Goal: Information Seeking & Learning: Learn about a topic

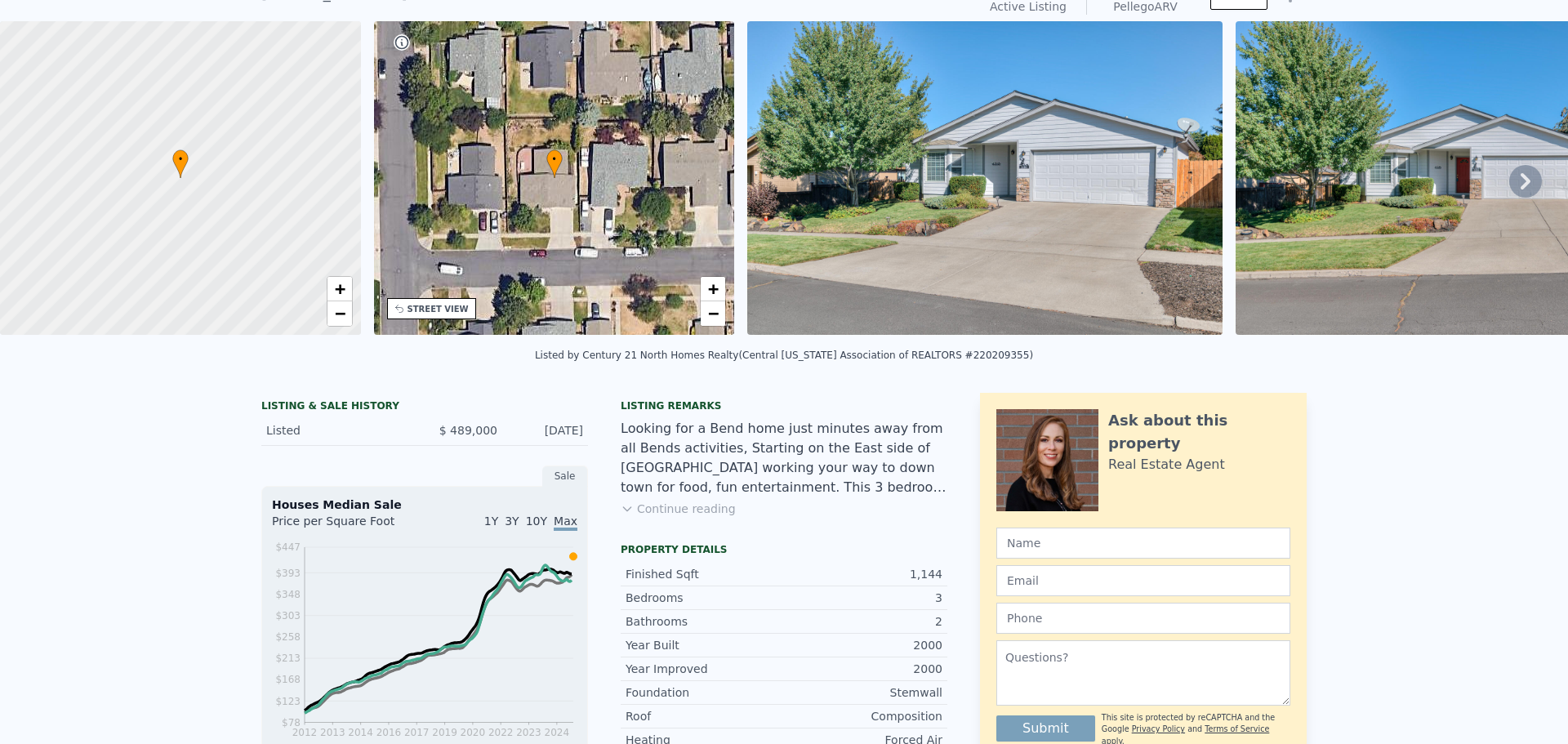
scroll to position [6, 0]
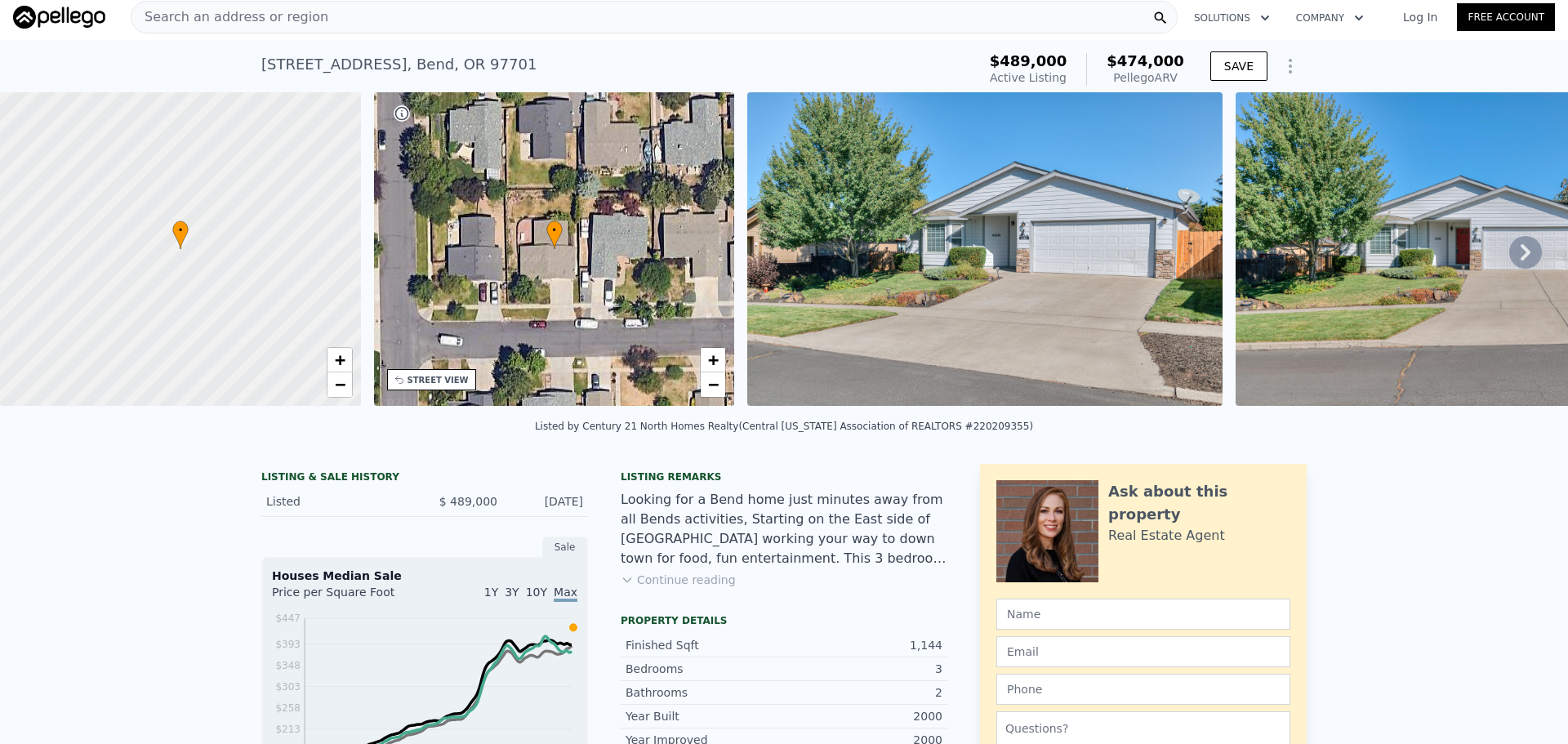
click at [1292, 68] on icon "Show Options" at bounding box center [1290, 65] width 20 height 20
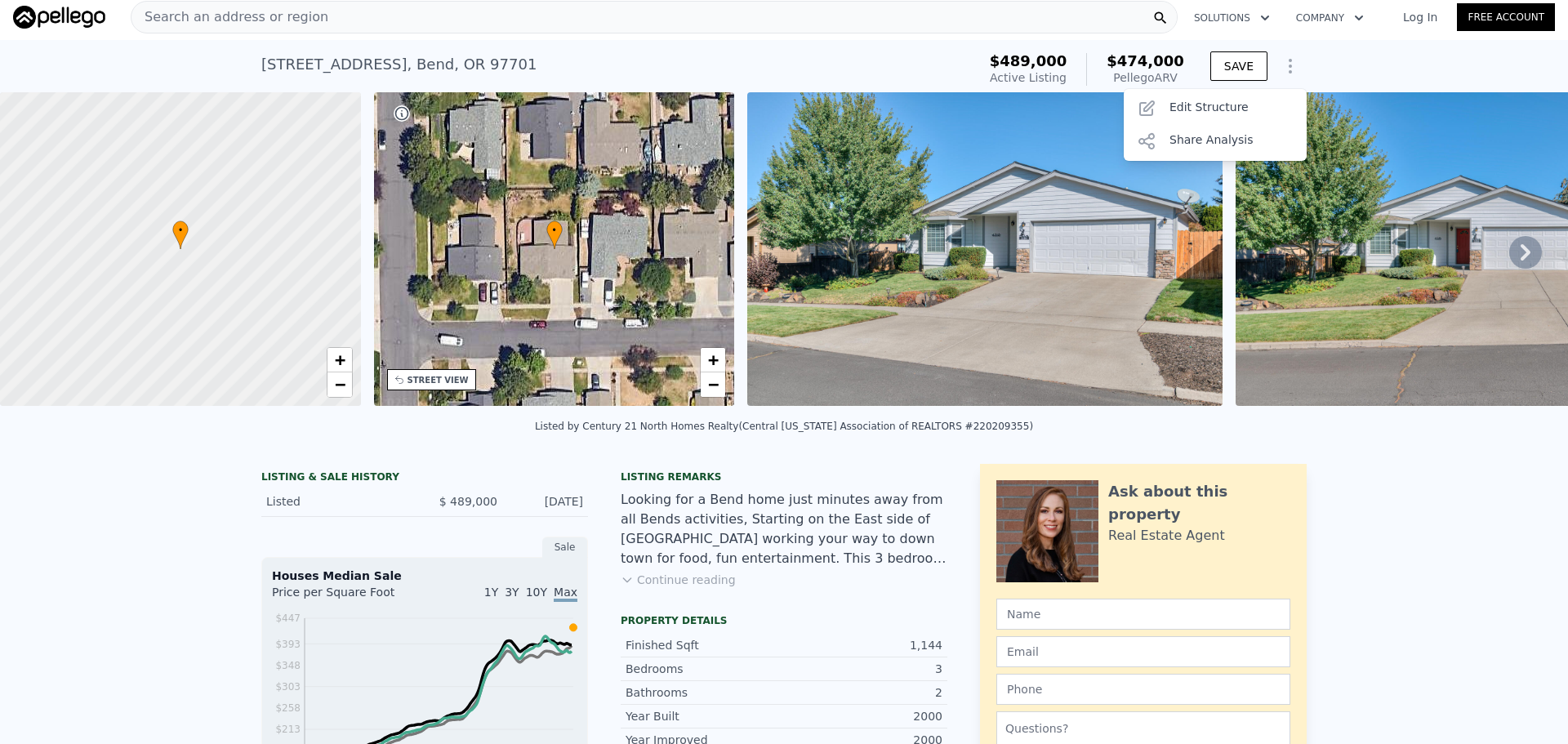
click at [1314, 49] on div "[STREET_ADDRESS] Active at $489k (~ARV $474k ) $489,000 Active Listing $474,000…" at bounding box center [784, 66] width 1568 height 52
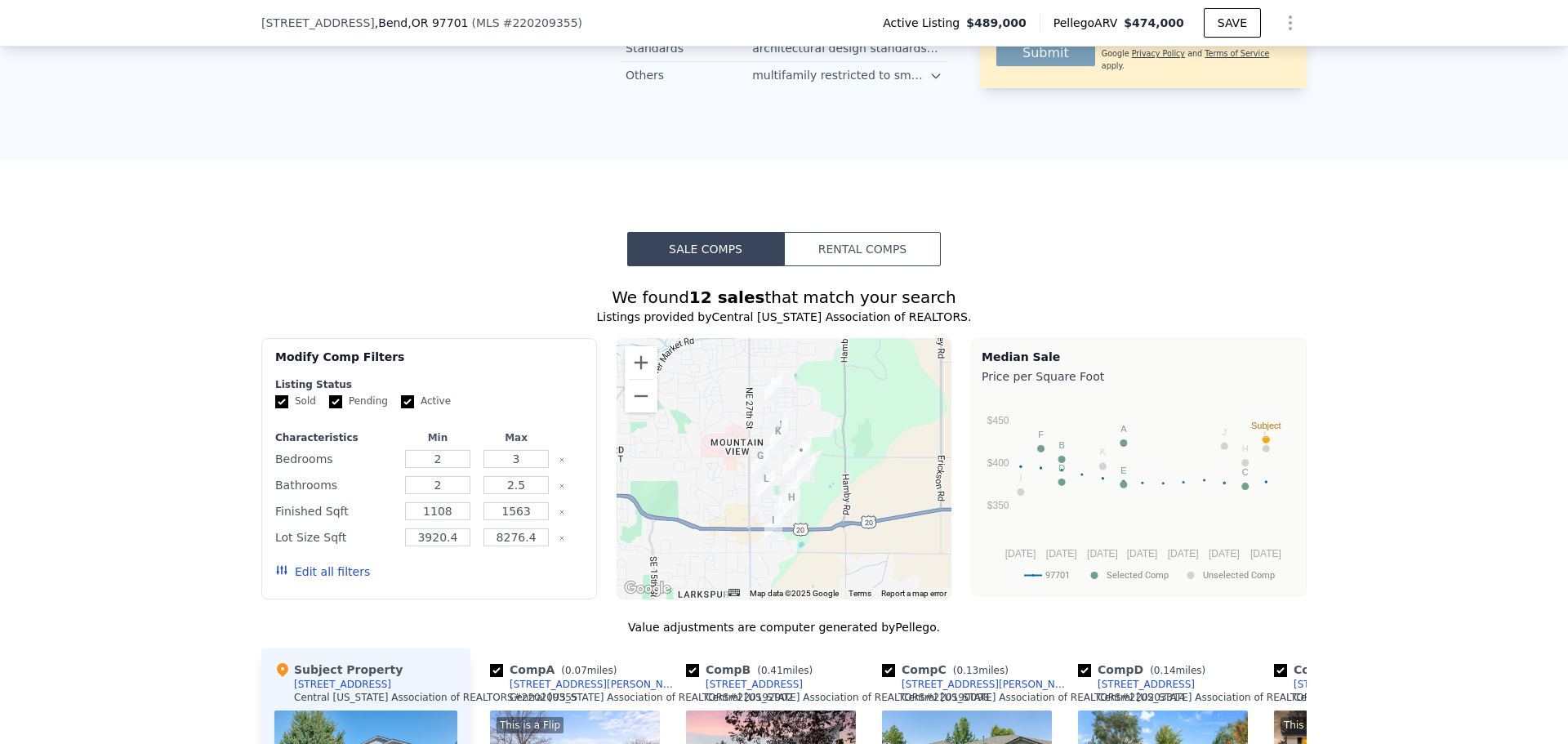
scroll to position [1879, 0]
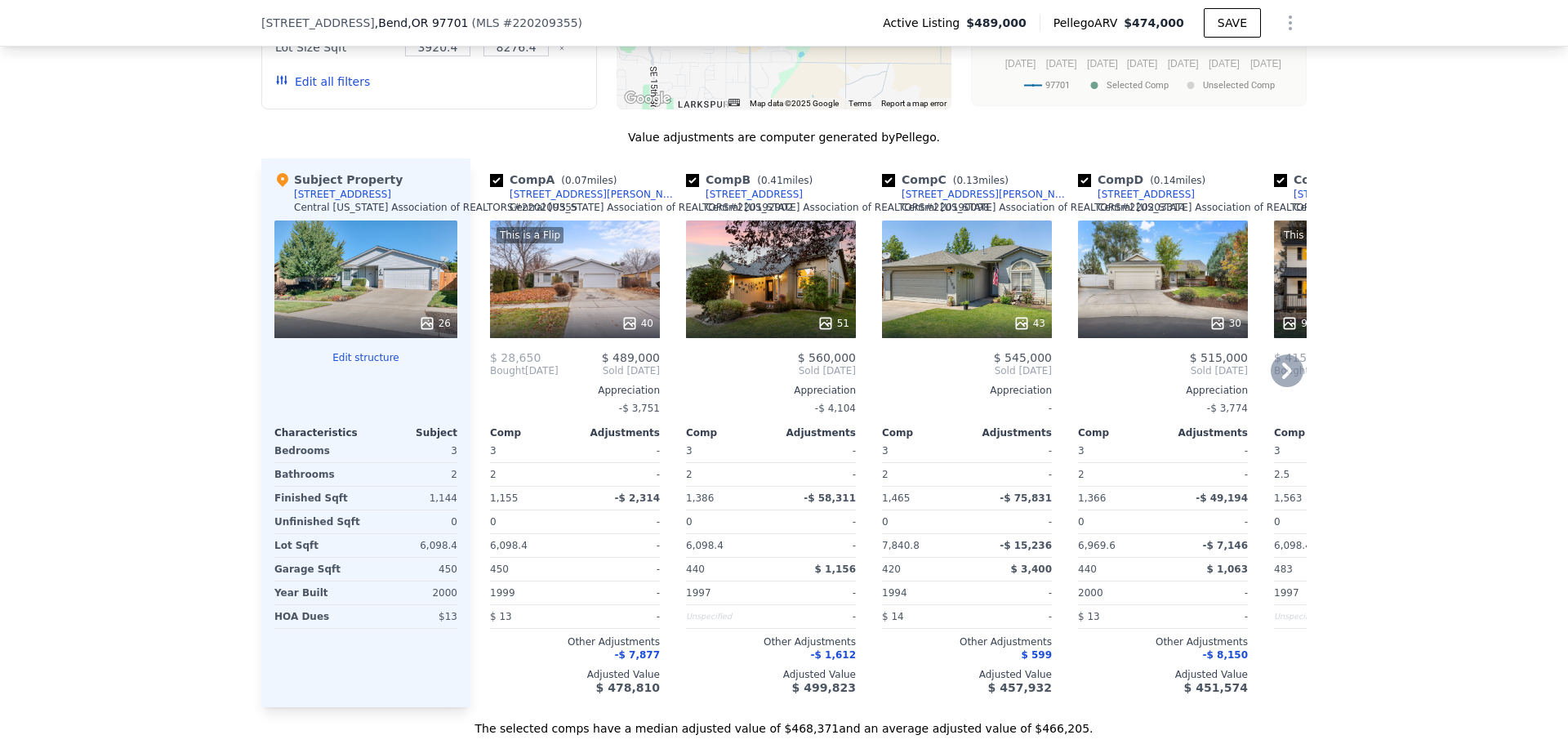
click at [567, 274] on div "This is a Flip 40" at bounding box center [575, 279] width 170 height 118
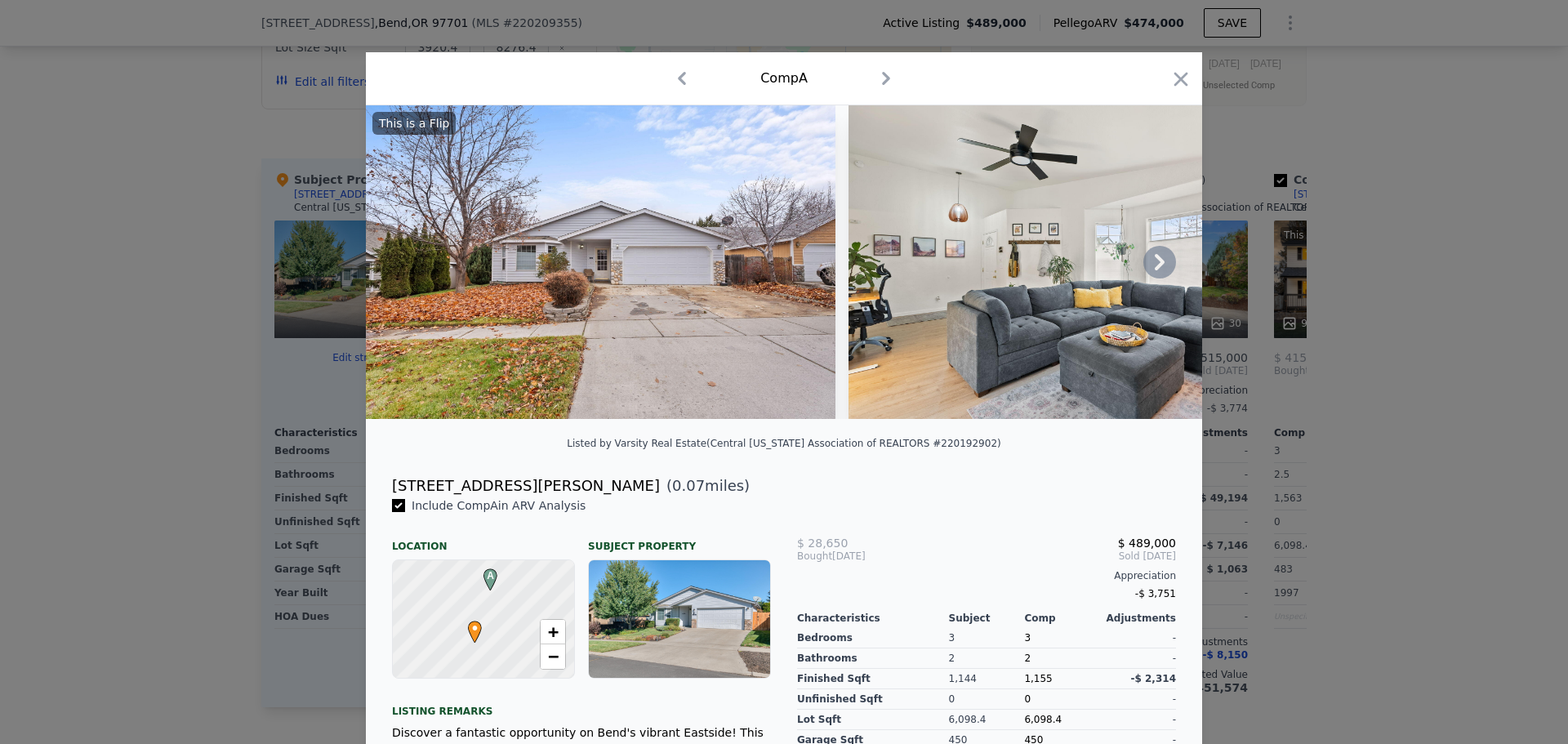
click at [665, 237] on img at bounding box center [600, 262] width 469 height 314
click at [1157, 268] on icon at bounding box center [1159, 262] width 10 height 17
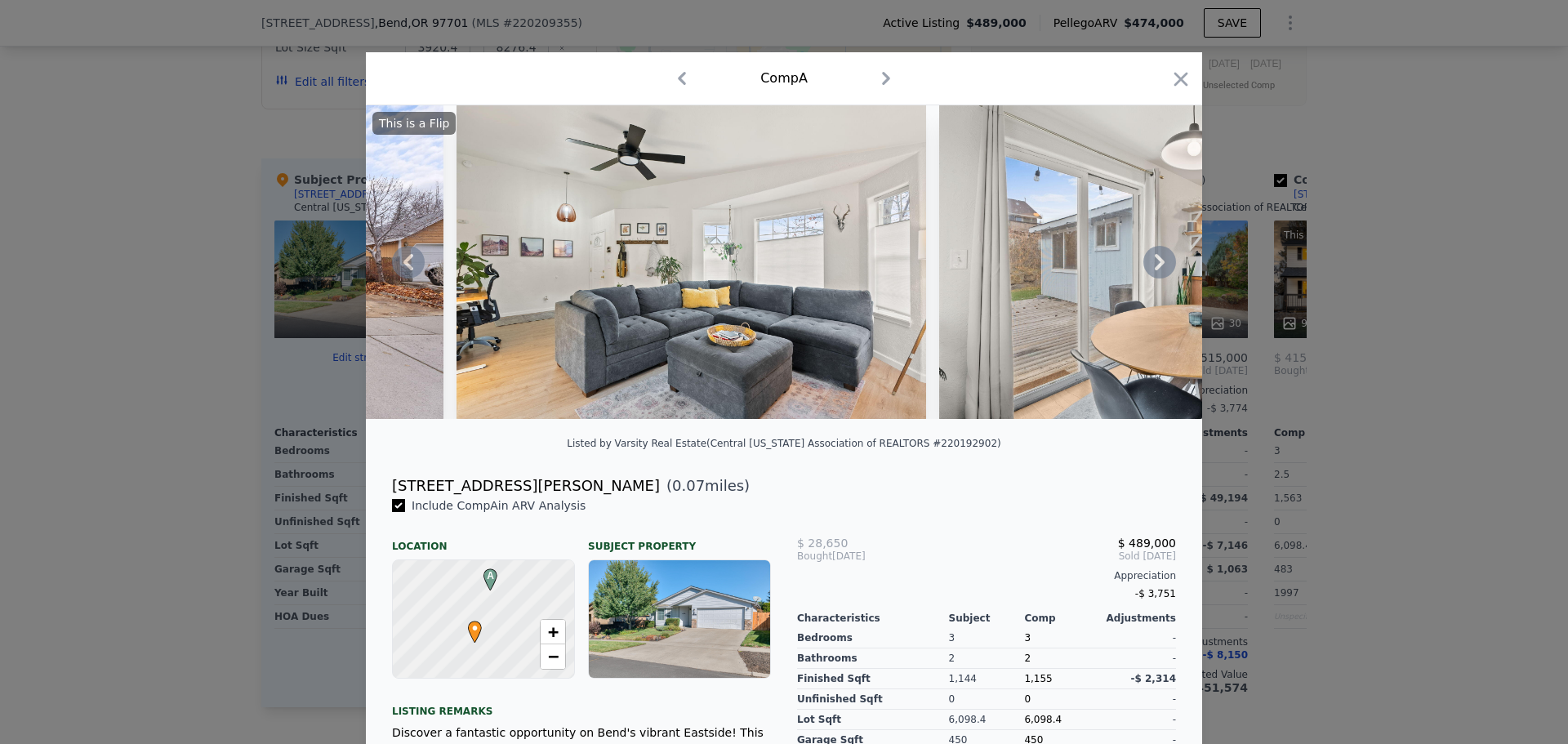
click at [1157, 268] on icon at bounding box center [1159, 262] width 10 height 17
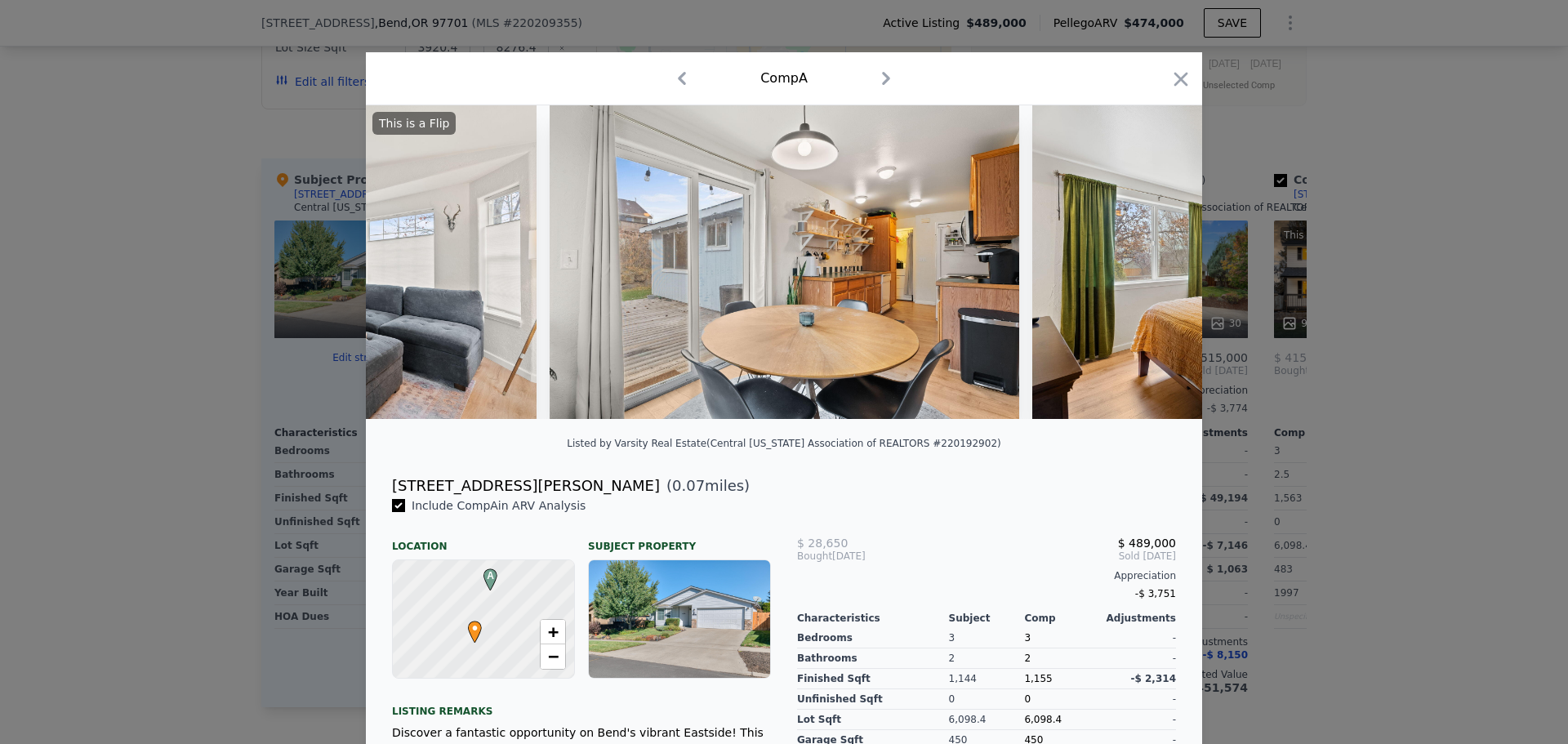
scroll to position [0, 784]
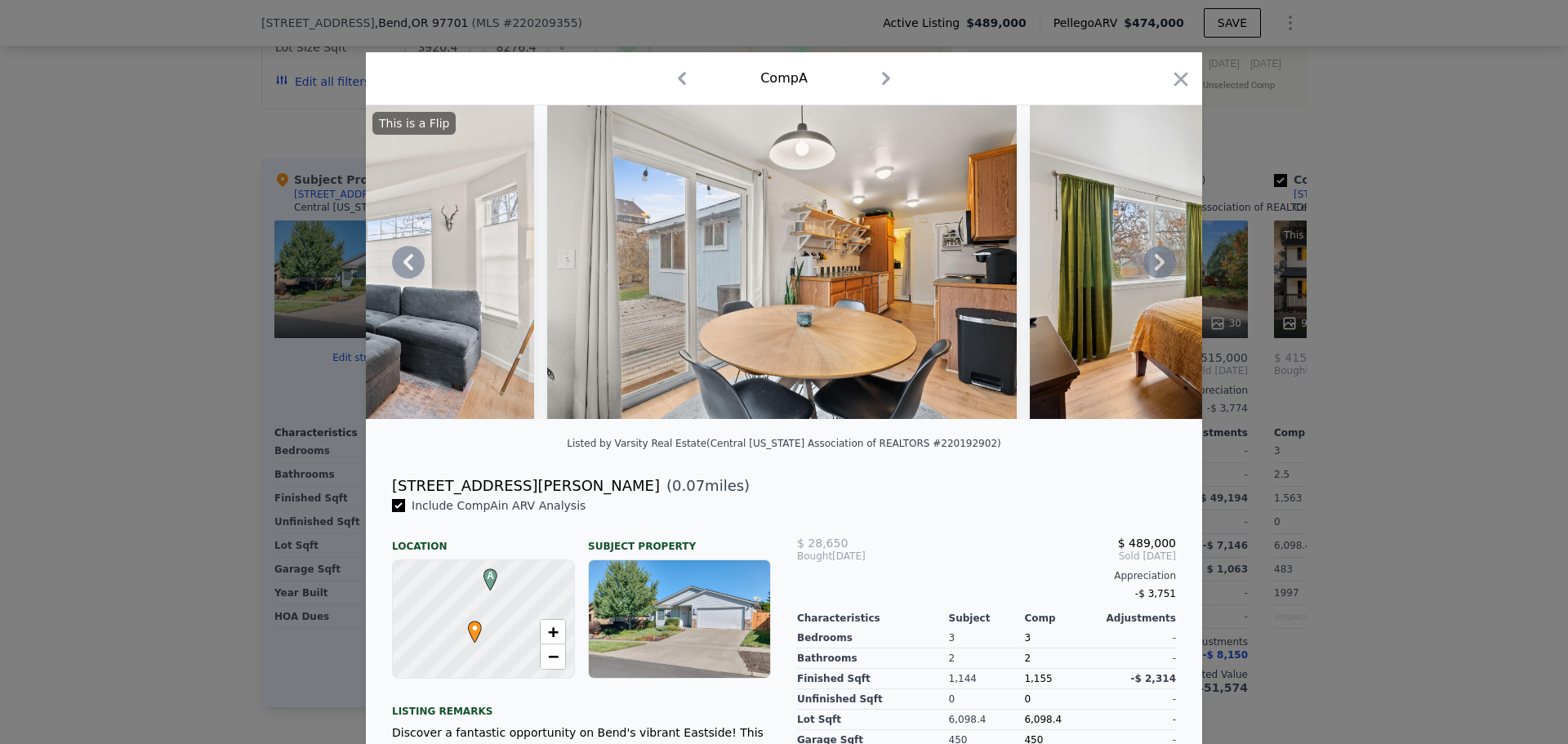
click at [1157, 268] on icon at bounding box center [1159, 262] width 10 height 17
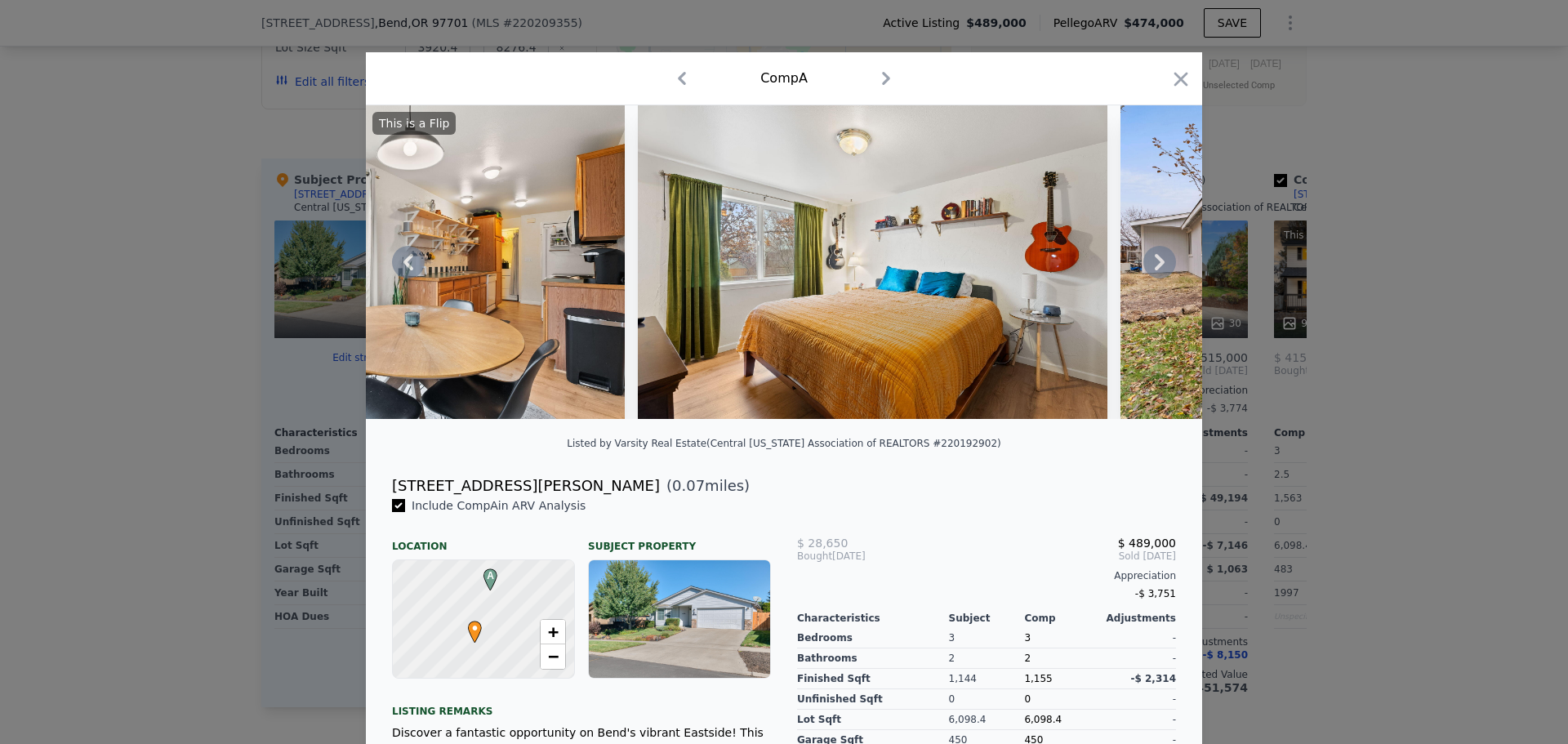
click at [1157, 268] on icon at bounding box center [1159, 262] width 10 height 17
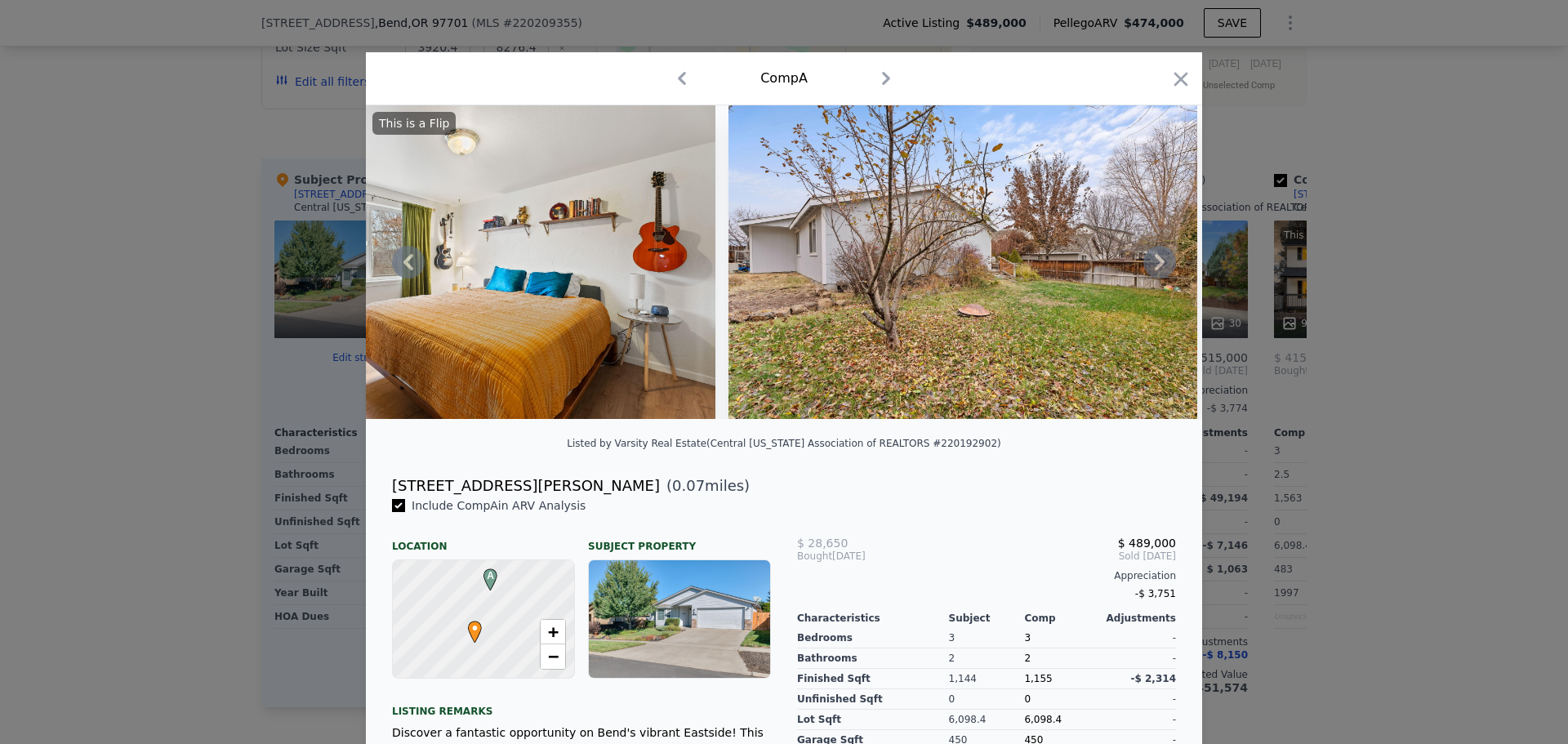
click at [1157, 268] on icon at bounding box center [1159, 262] width 10 height 17
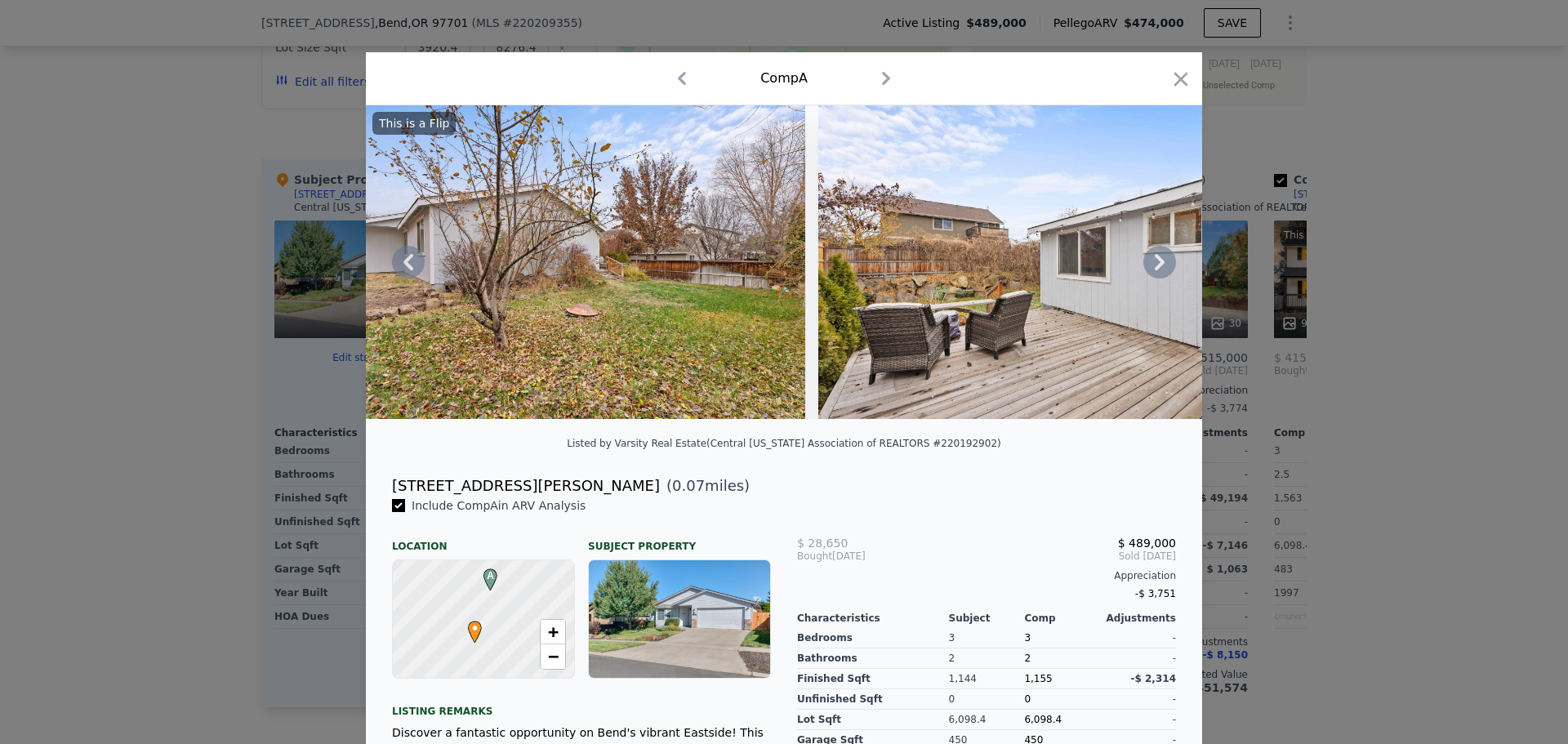
click at [1157, 268] on icon at bounding box center [1159, 262] width 10 height 17
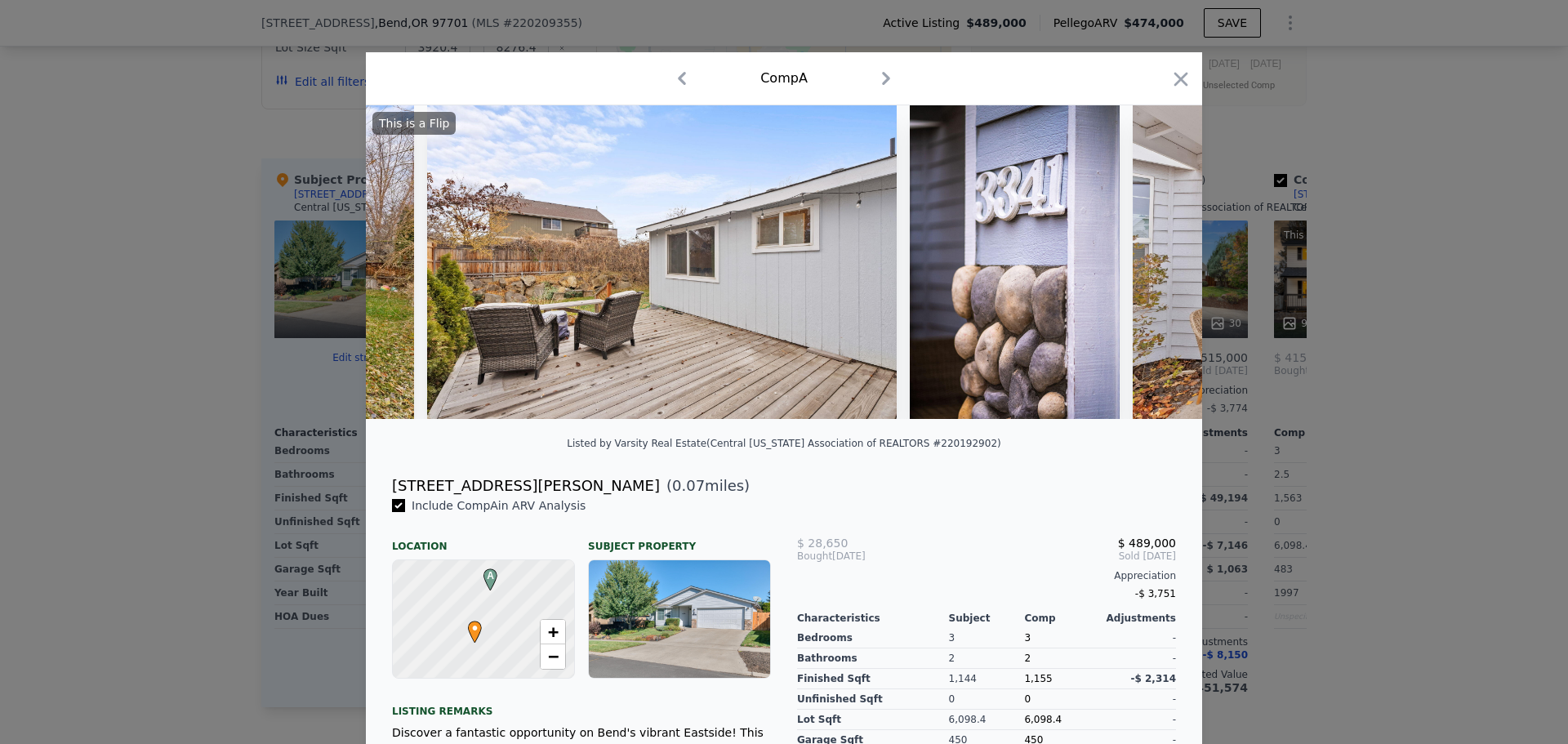
scroll to position [0, 2352]
click at [1157, 268] on div "This is a Flip" at bounding box center [784, 262] width 836 height 314
click at [1157, 268] on icon at bounding box center [1159, 262] width 10 height 17
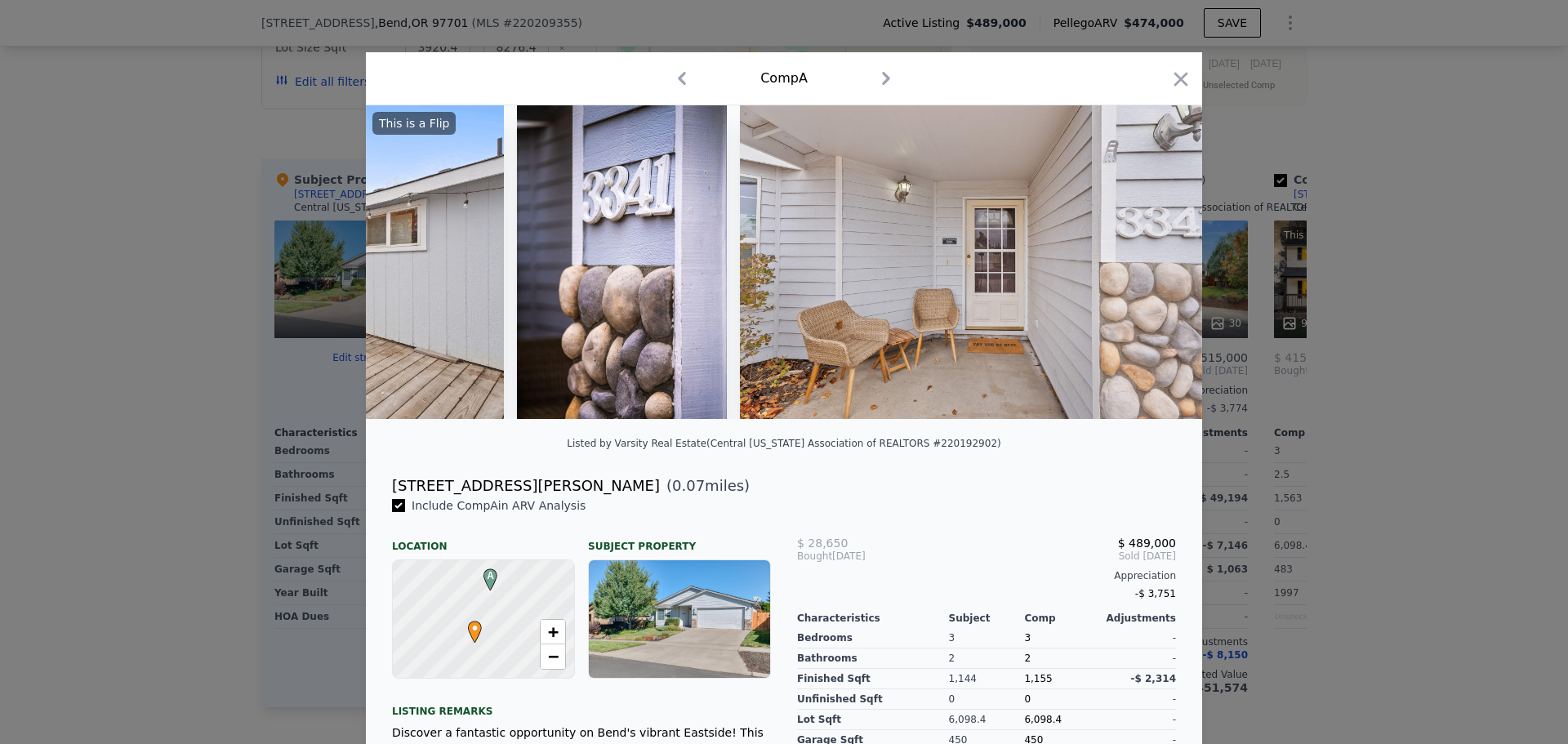
click at [1157, 268] on img at bounding box center [974, 262] width 469 height 314
click at [1157, 268] on icon at bounding box center [1159, 262] width 10 height 17
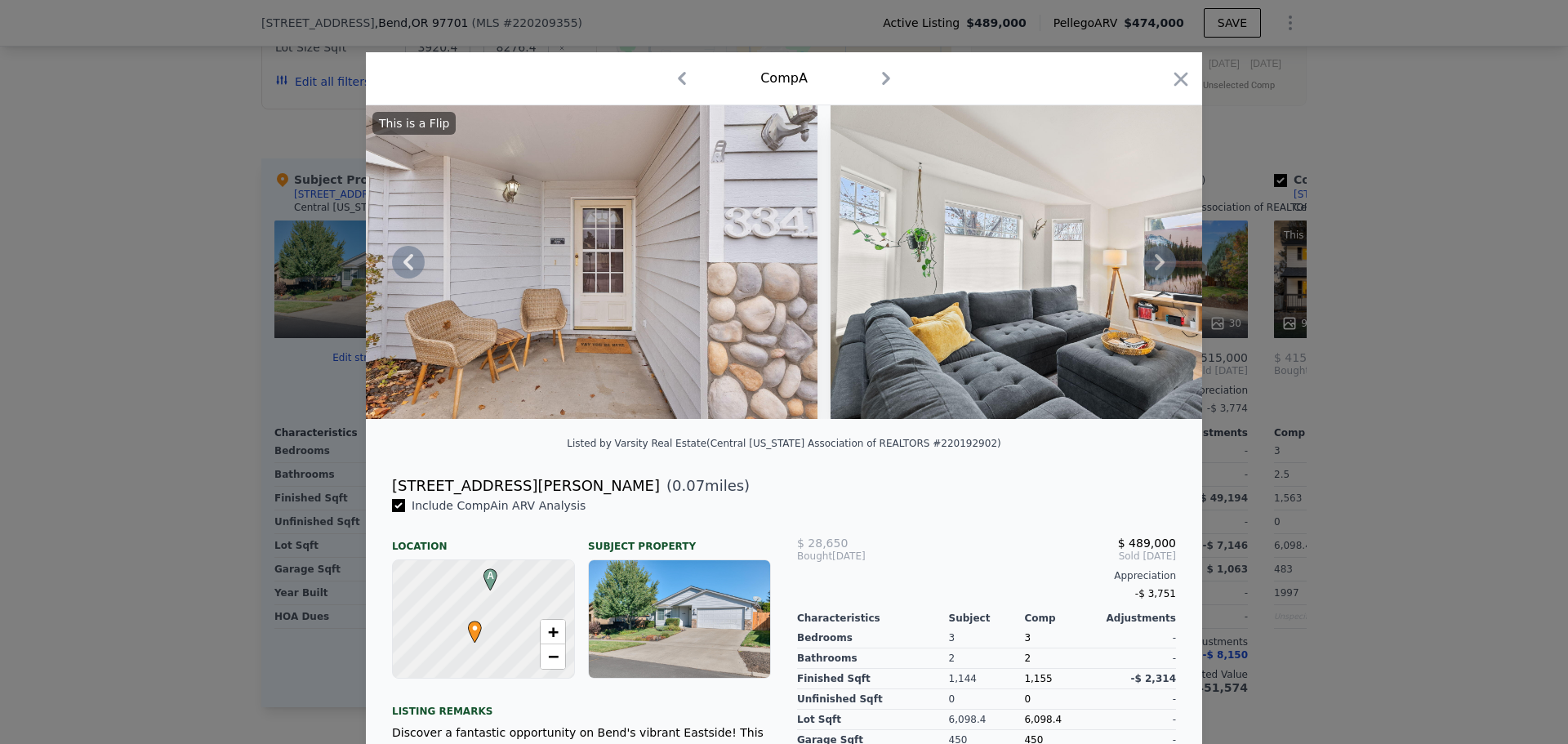
click at [1157, 268] on div "This is a Flip" at bounding box center [784, 262] width 836 height 314
click at [1157, 268] on icon at bounding box center [1159, 262] width 10 height 17
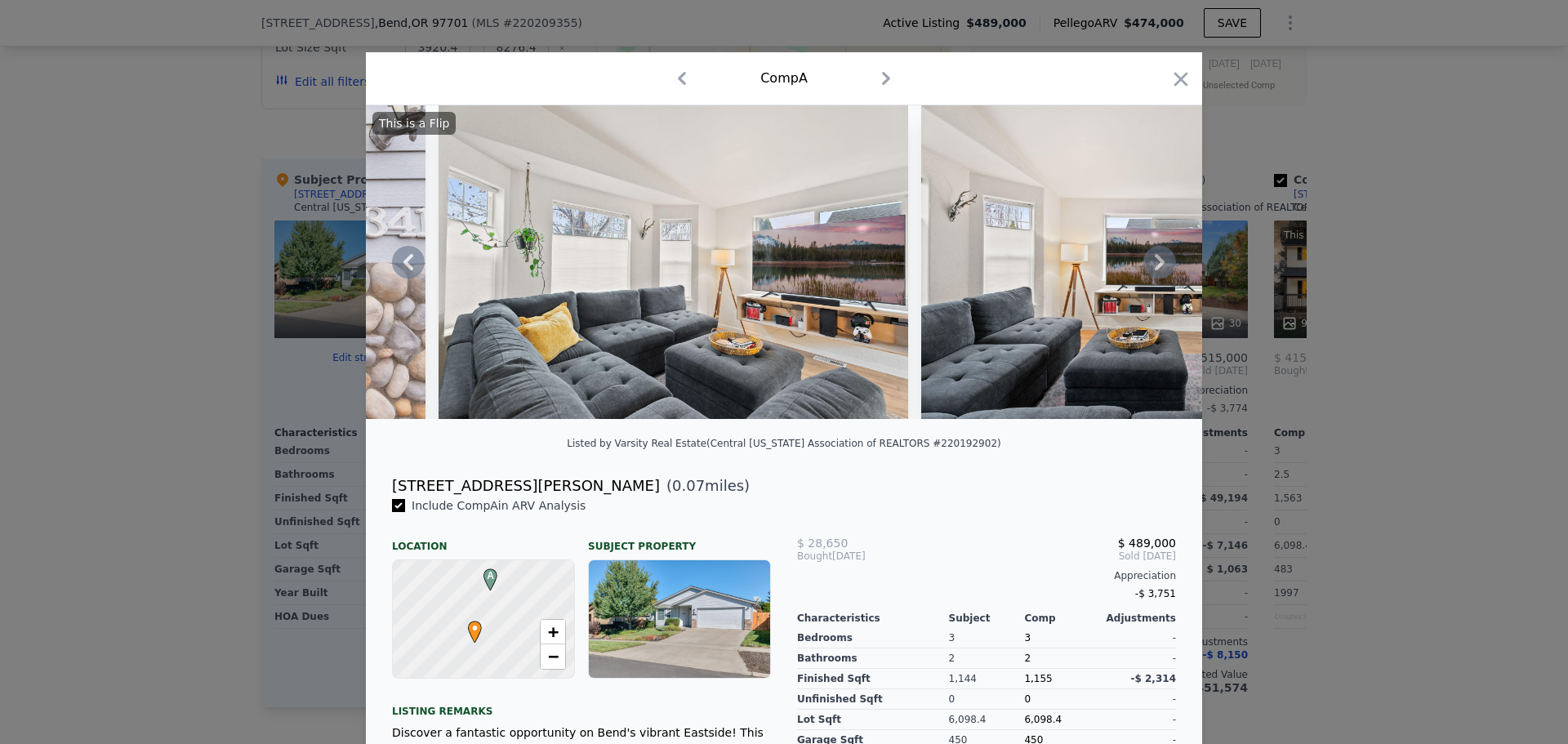
click at [1157, 268] on icon at bounding box center [1159, 262] width 10 height 17
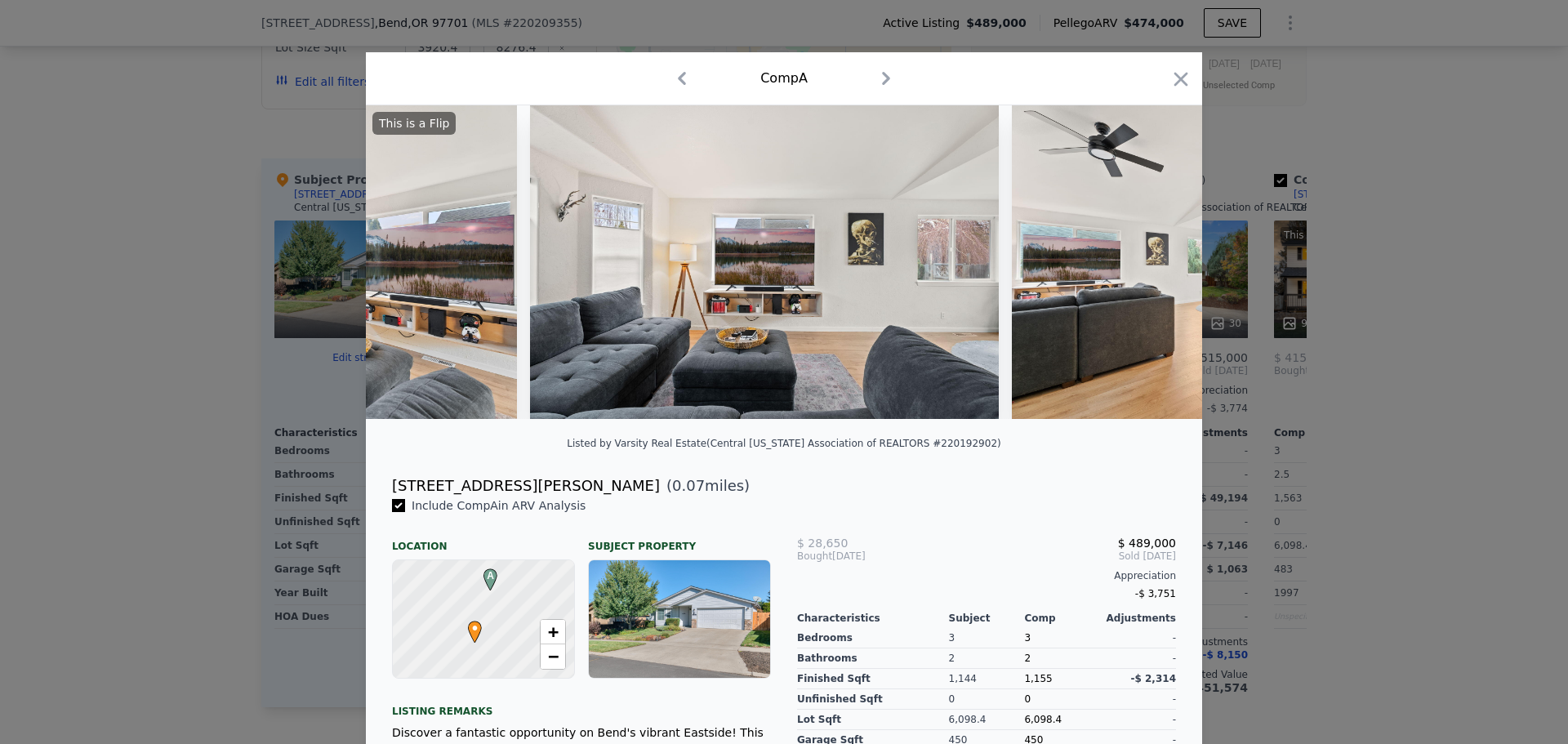
scroll to position [0, 3921]
click at [1155, 265] on icon at bounding box center [1159, 262] width 10 height 17
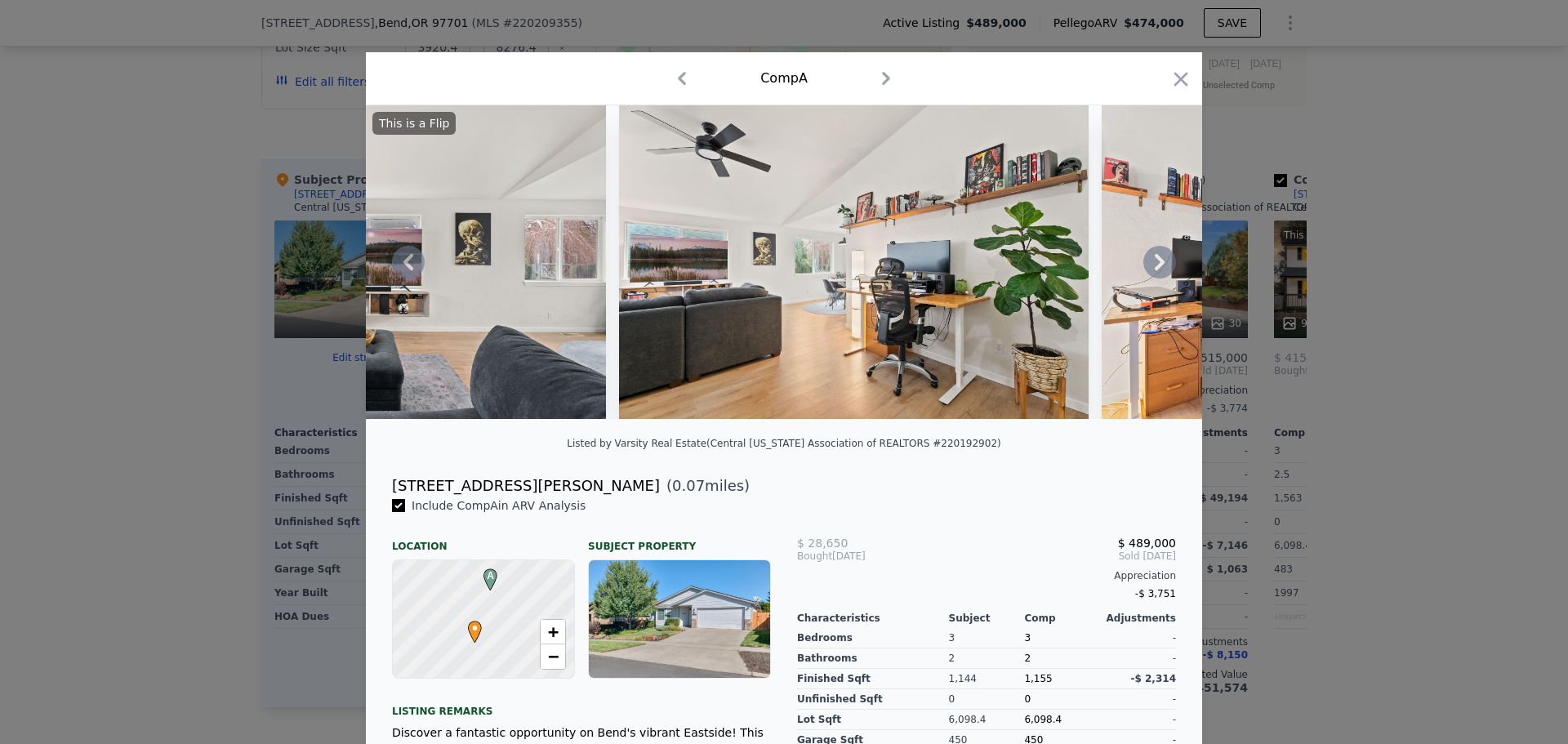
click at [1155, 265] on icon at bounding box center [1159, 262] width 10 height 17
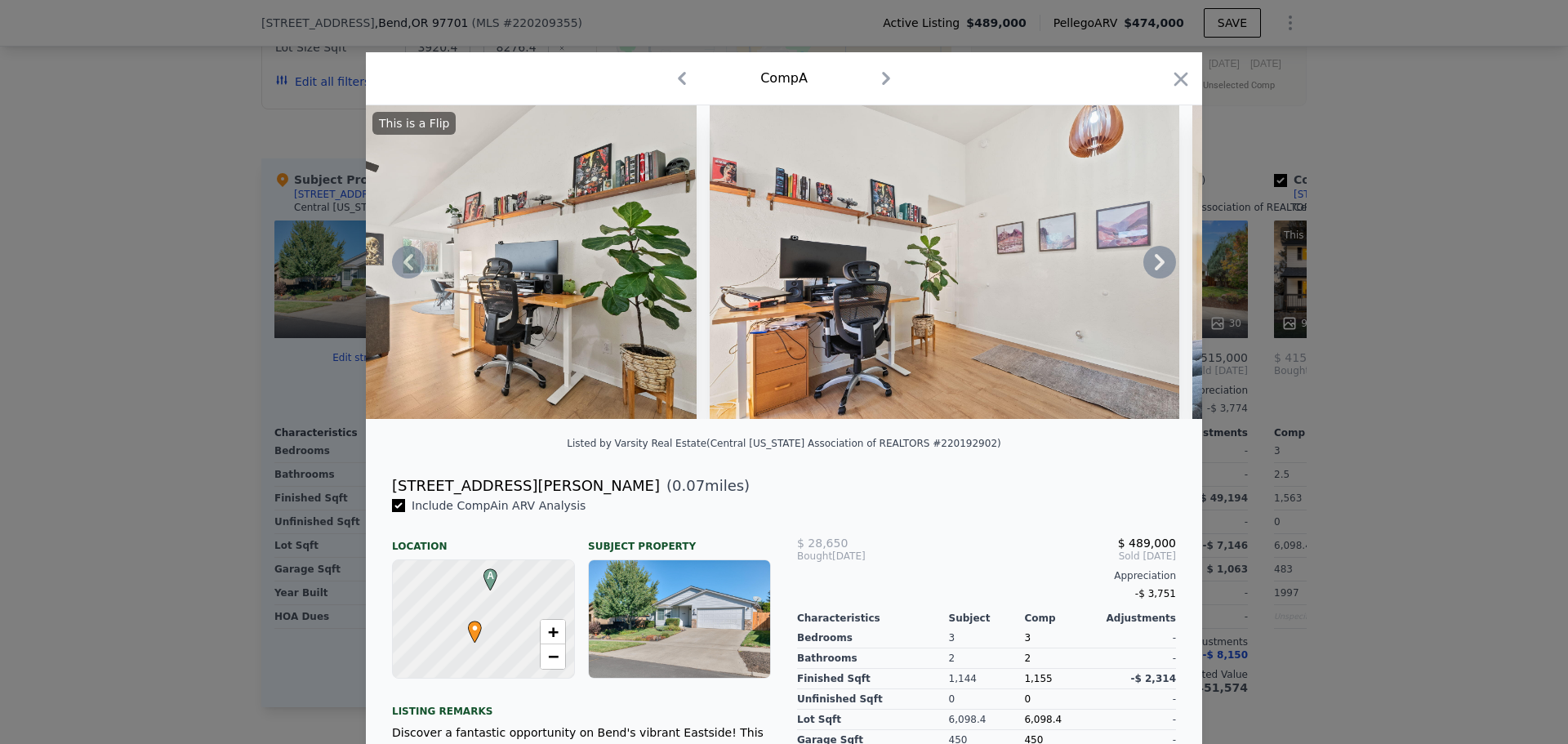
click at [1155, 265] on icon at bounding box center [1159, 262] width 10 height 17
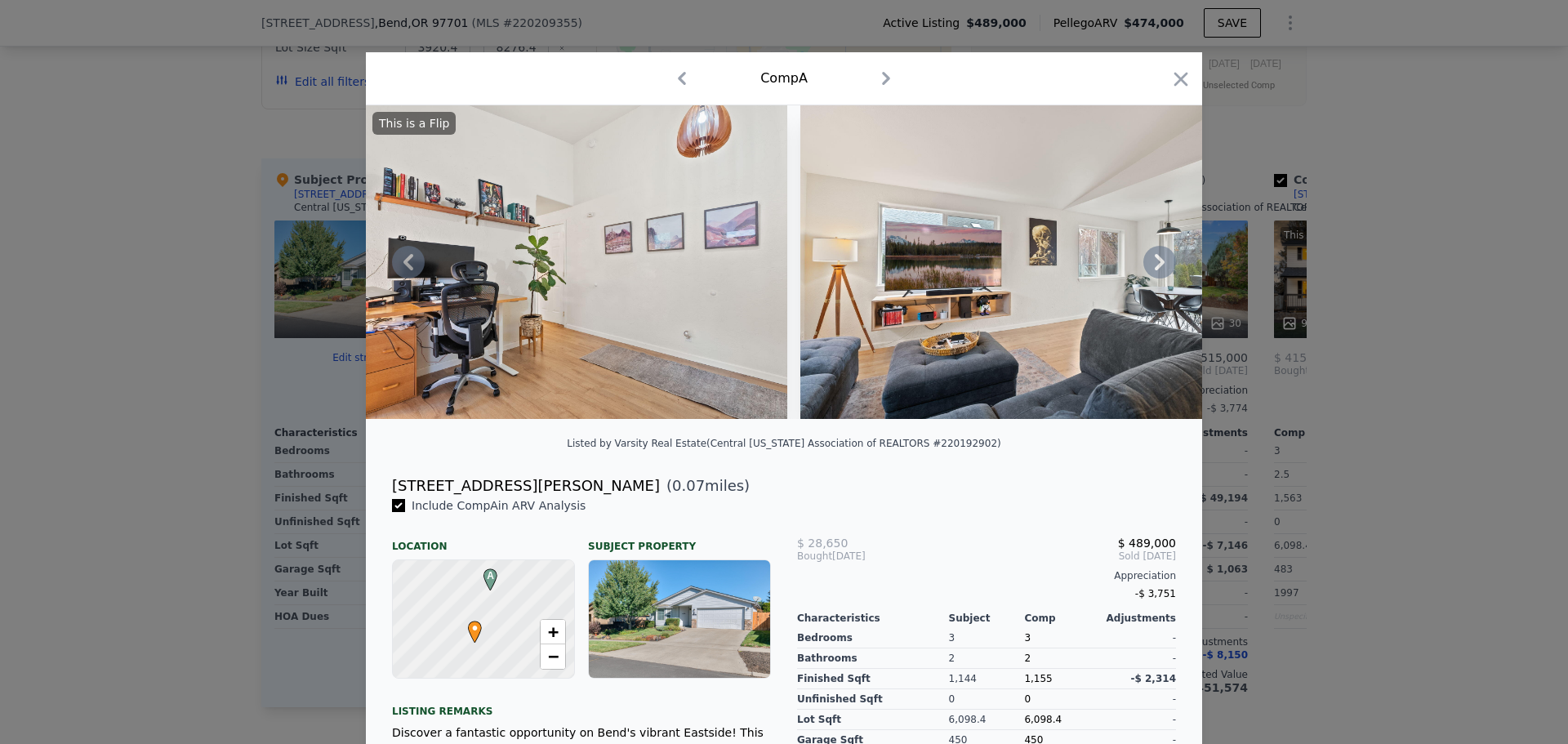
click at [1155, 265] on icon at bounding box center [1159, 262] width 10 height 17
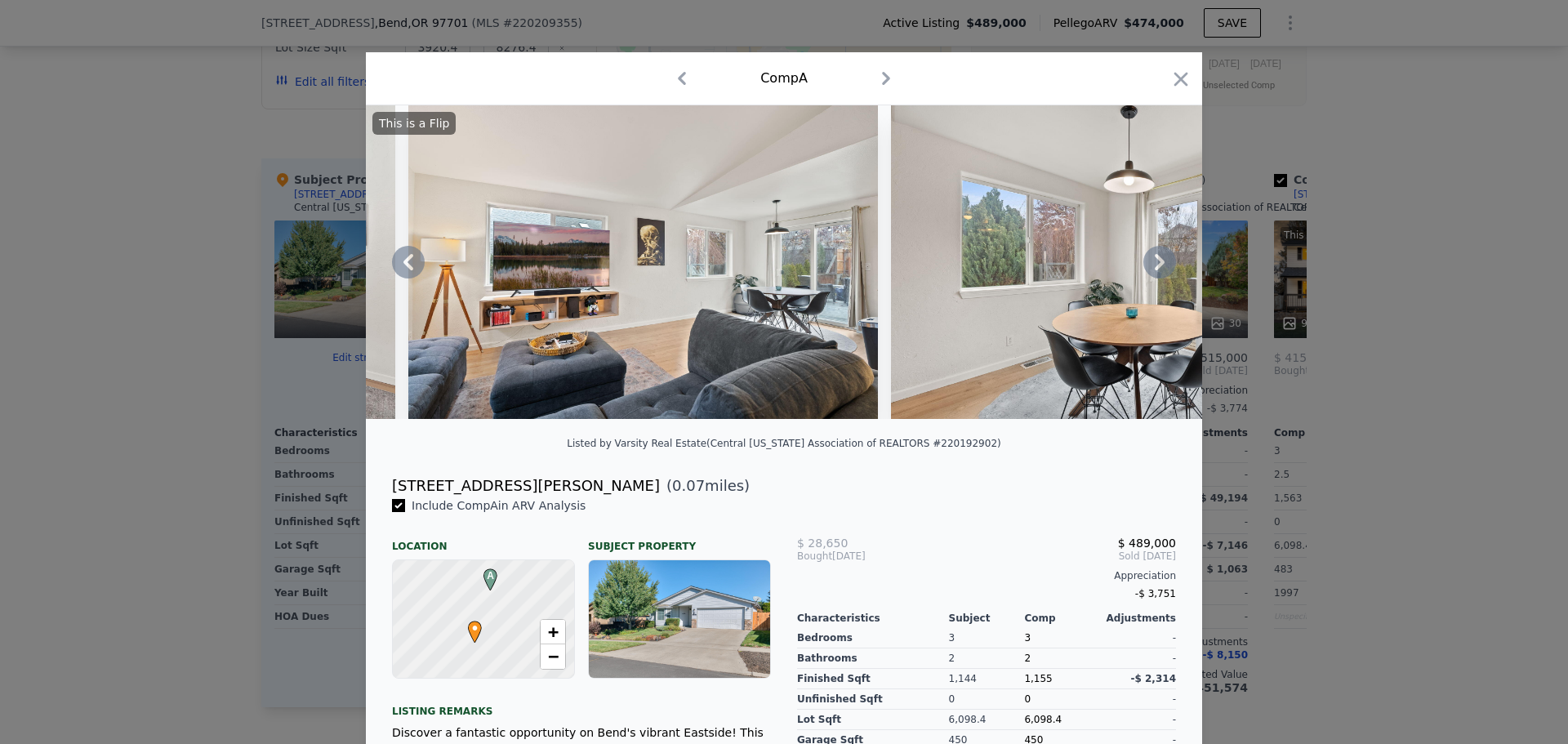
click at [1155, 265] on icon at bounding box center [1159, 262] width 10 height 17
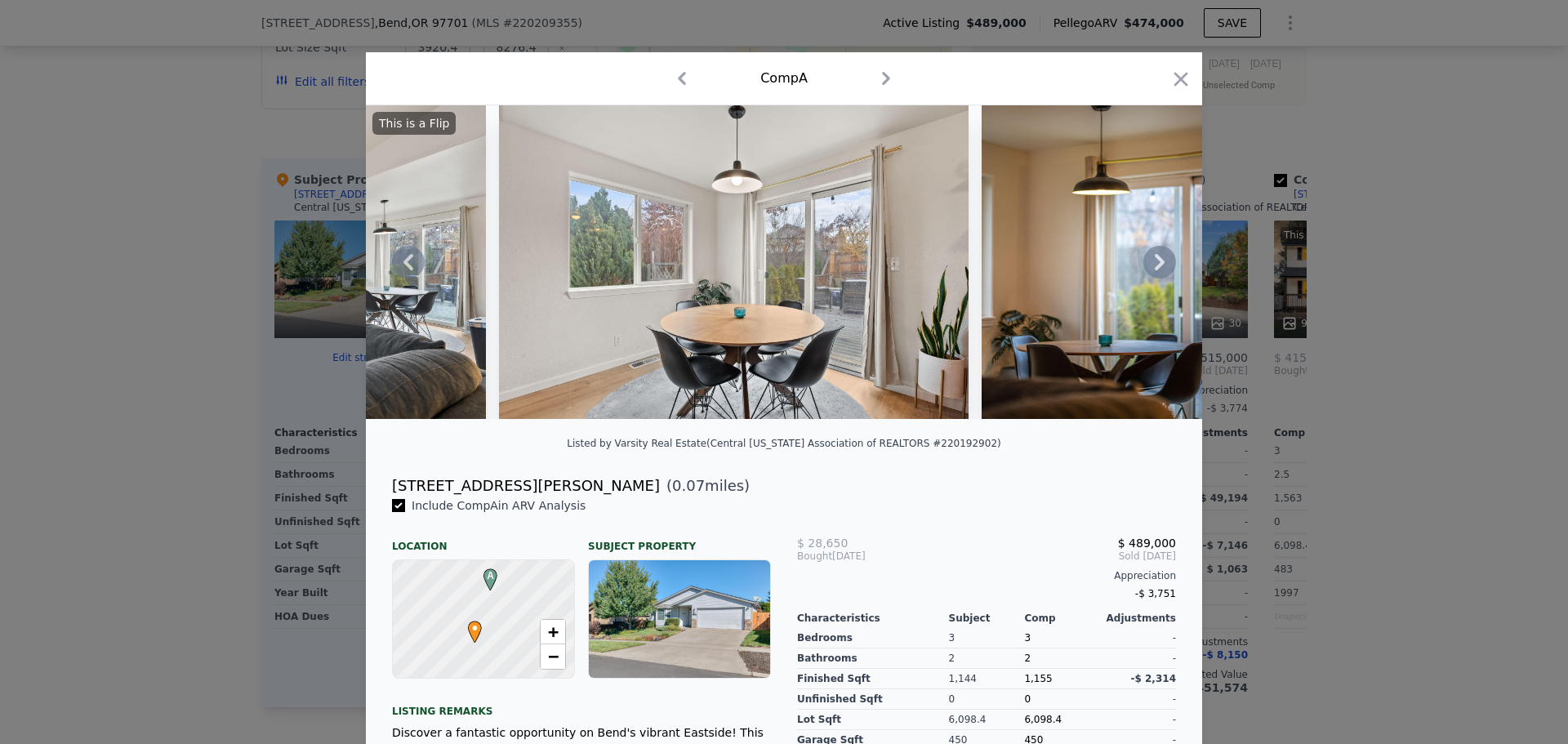
click at [1154, 265] on div "This is a Flip" at bounding box center [784, 262] width 836 height 314
click at [1155, 265] on icon at bounding box center [1159, 262] width 10 height 17
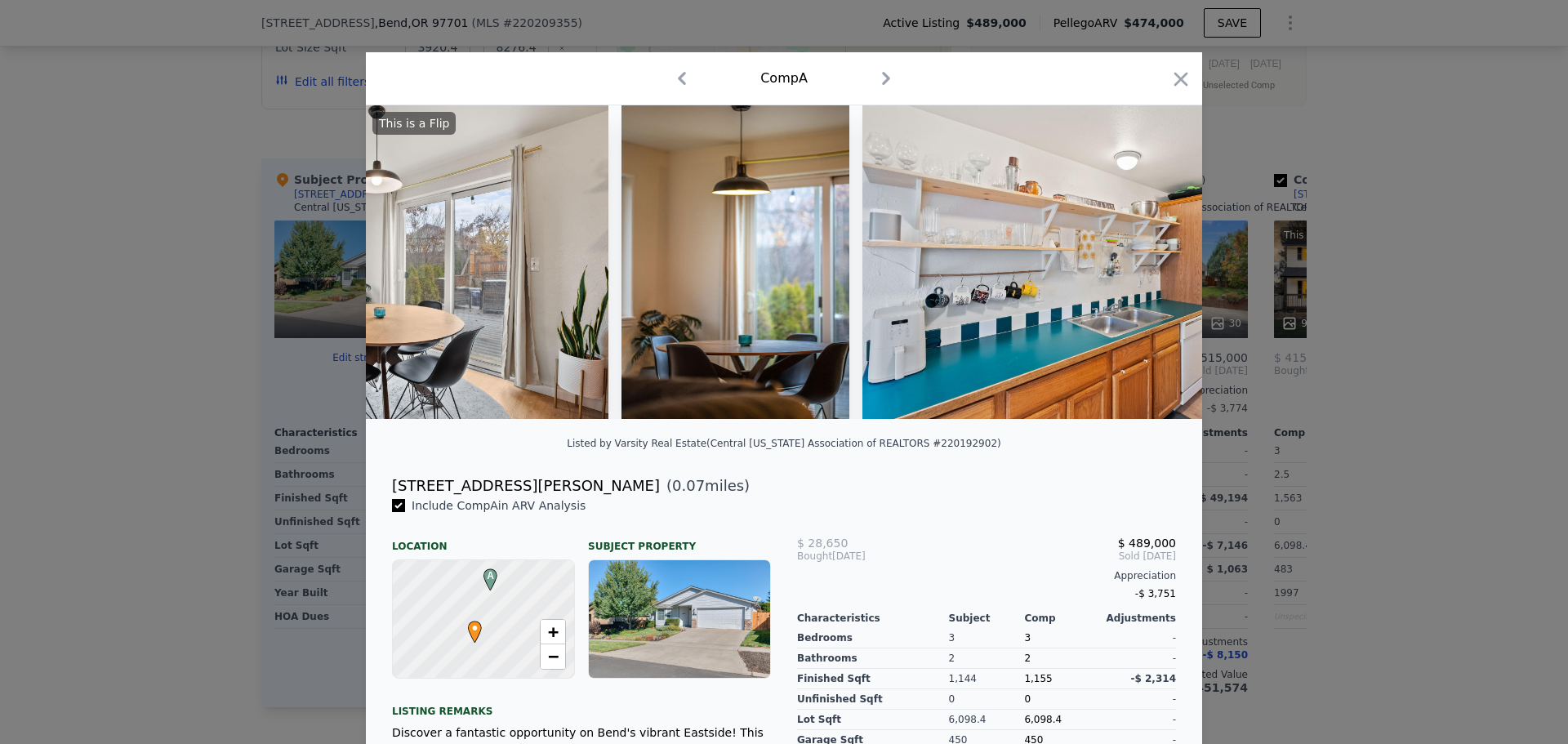
scroll to position [0, 6273]
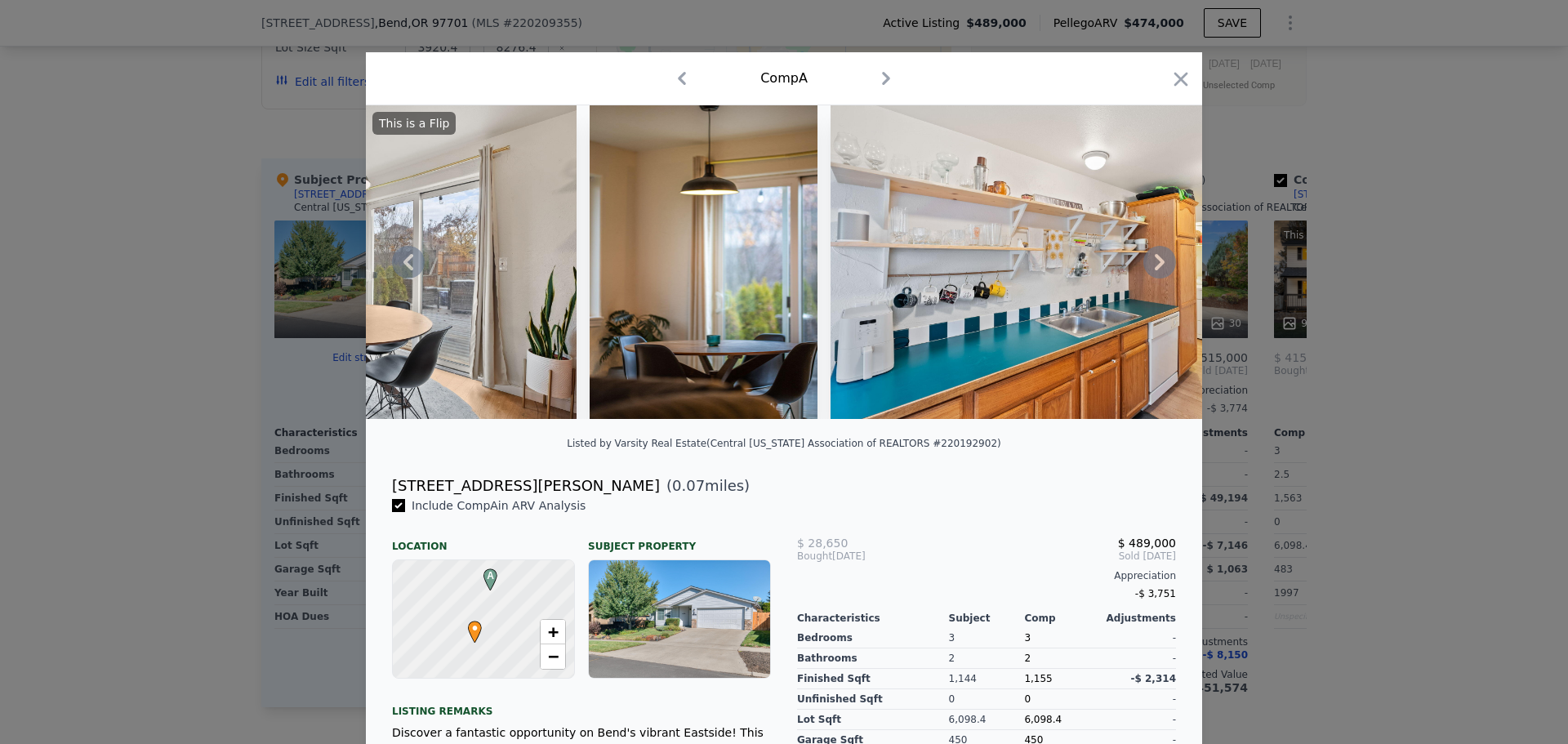
click at [1155, 265] on icon at bounding box center [1159, 262] width 10 height 17
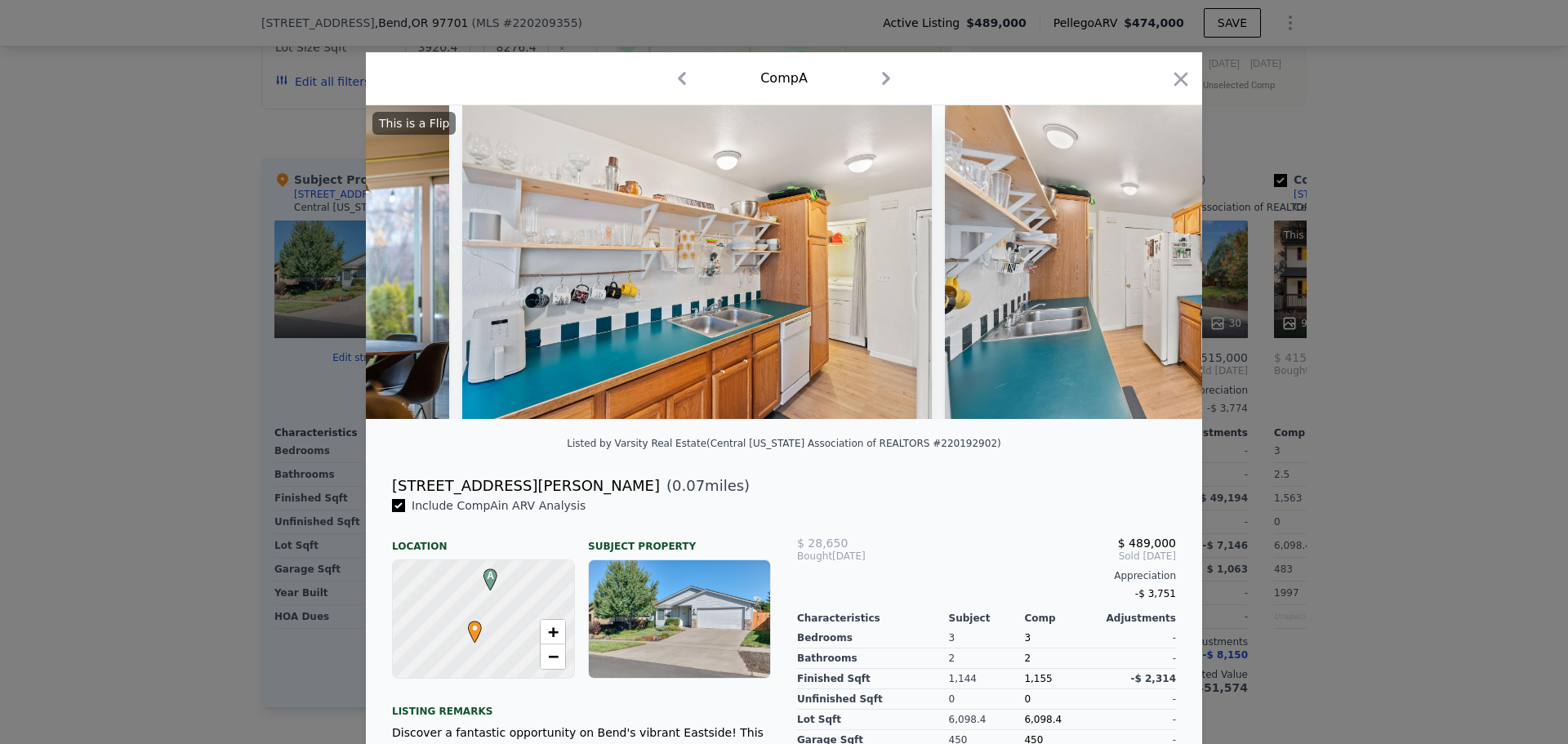
scroll to position [0, 6665]
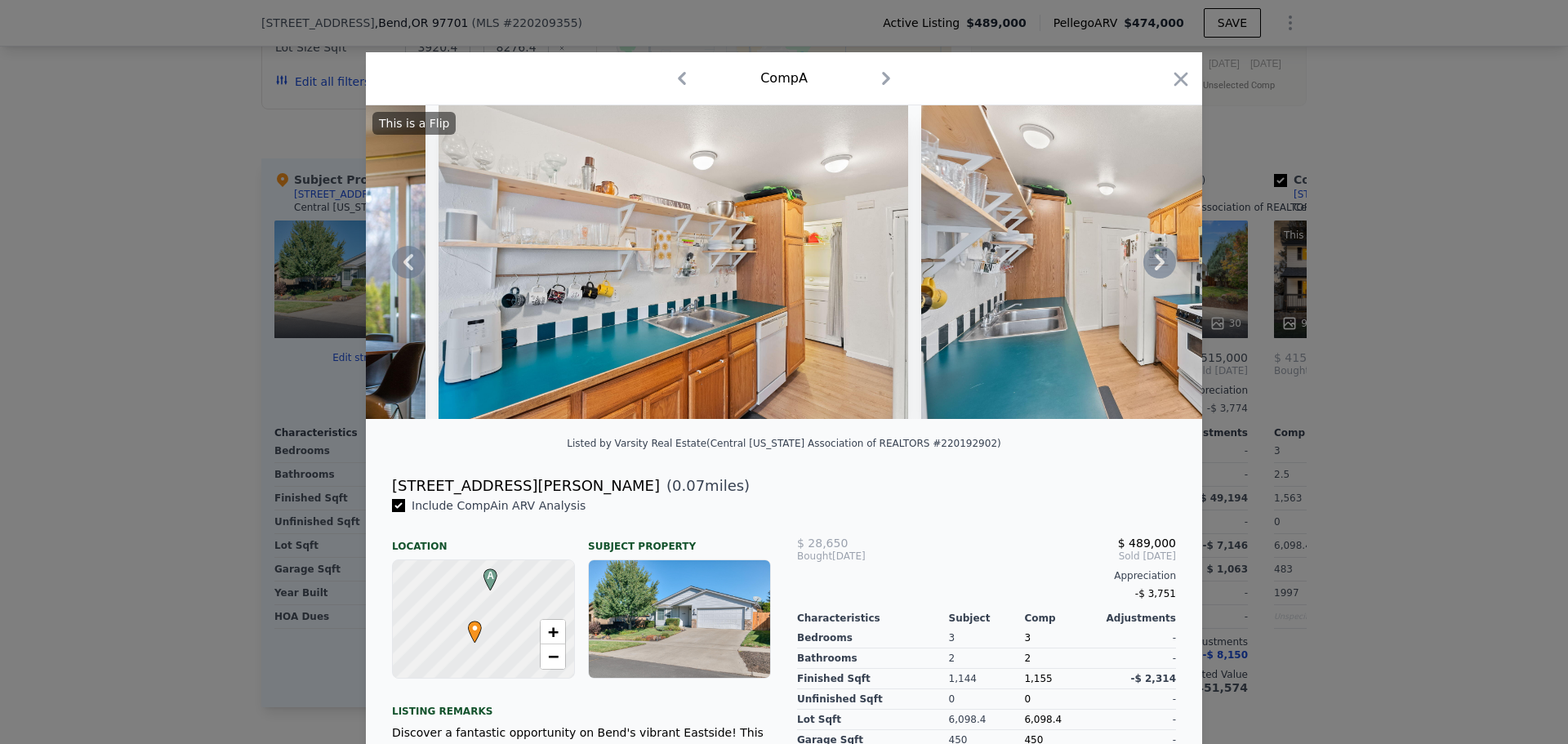
click at [1155, 265] on icon at bounding box center [1159, 262] width 10 height 17
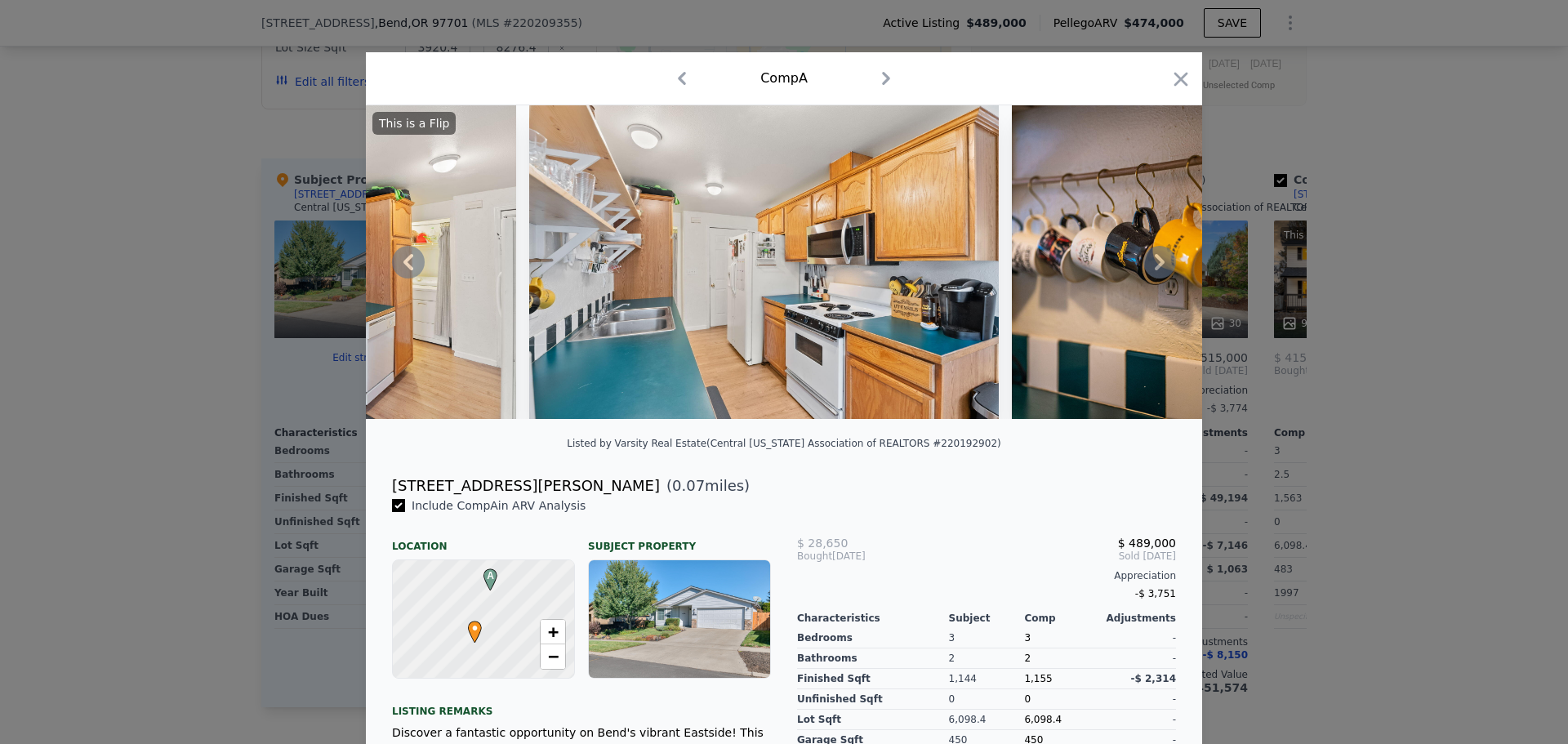
click at [1155, 265] on icon at bounding box center [1159, 262] width 10 height 17
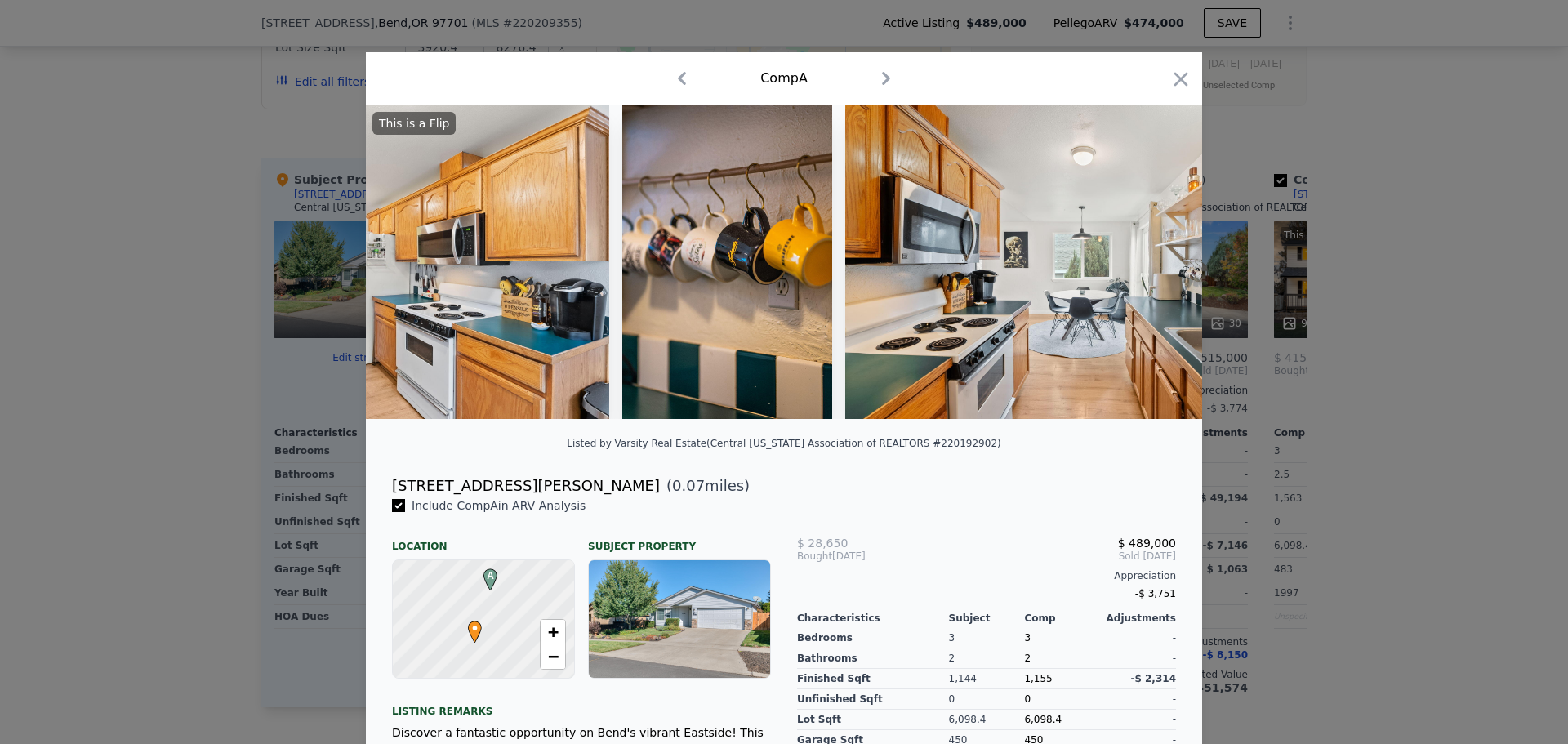
scroll to position [0, 7449]
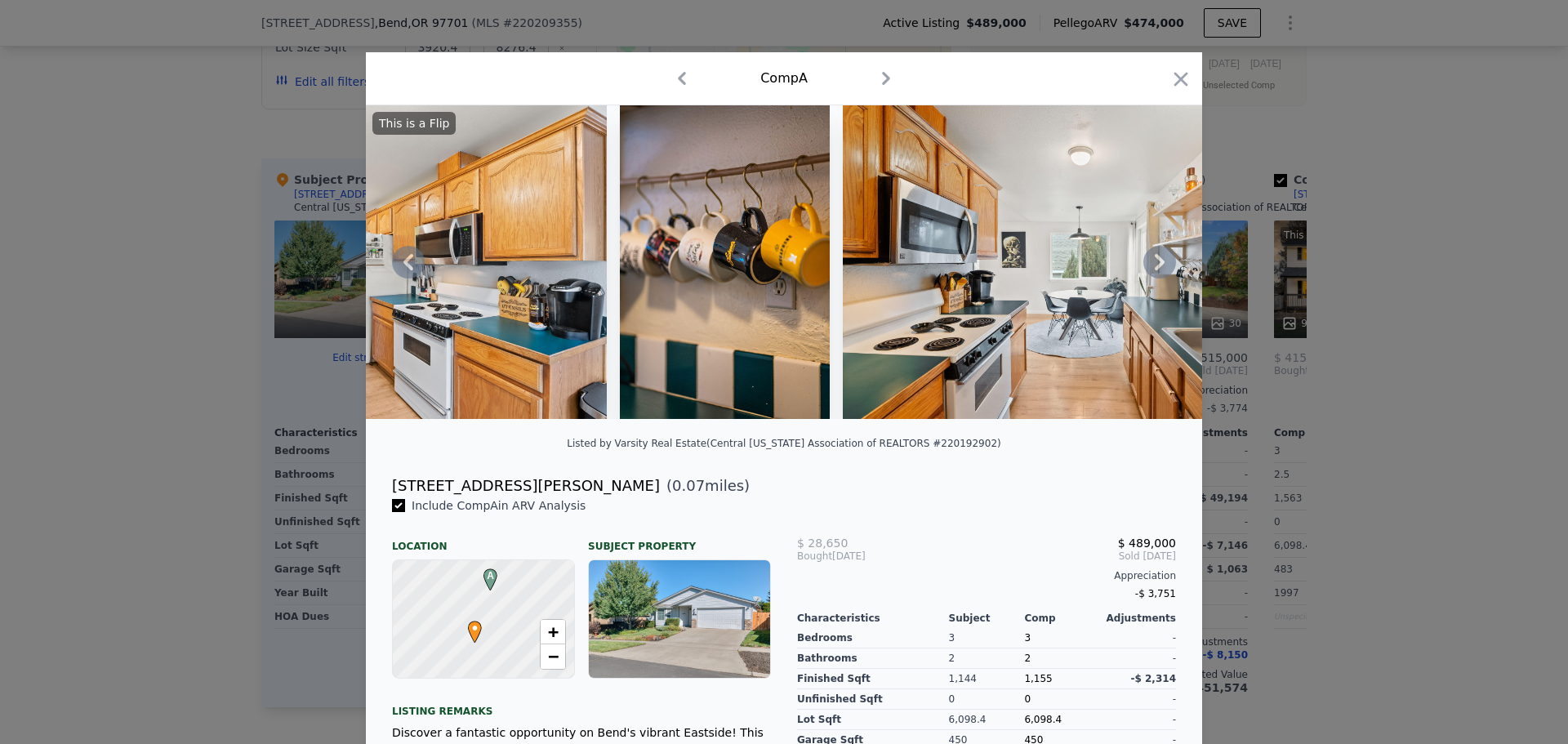
click at [1155, 265] on icon at bounding box center [1159, 262] width 10 height 17
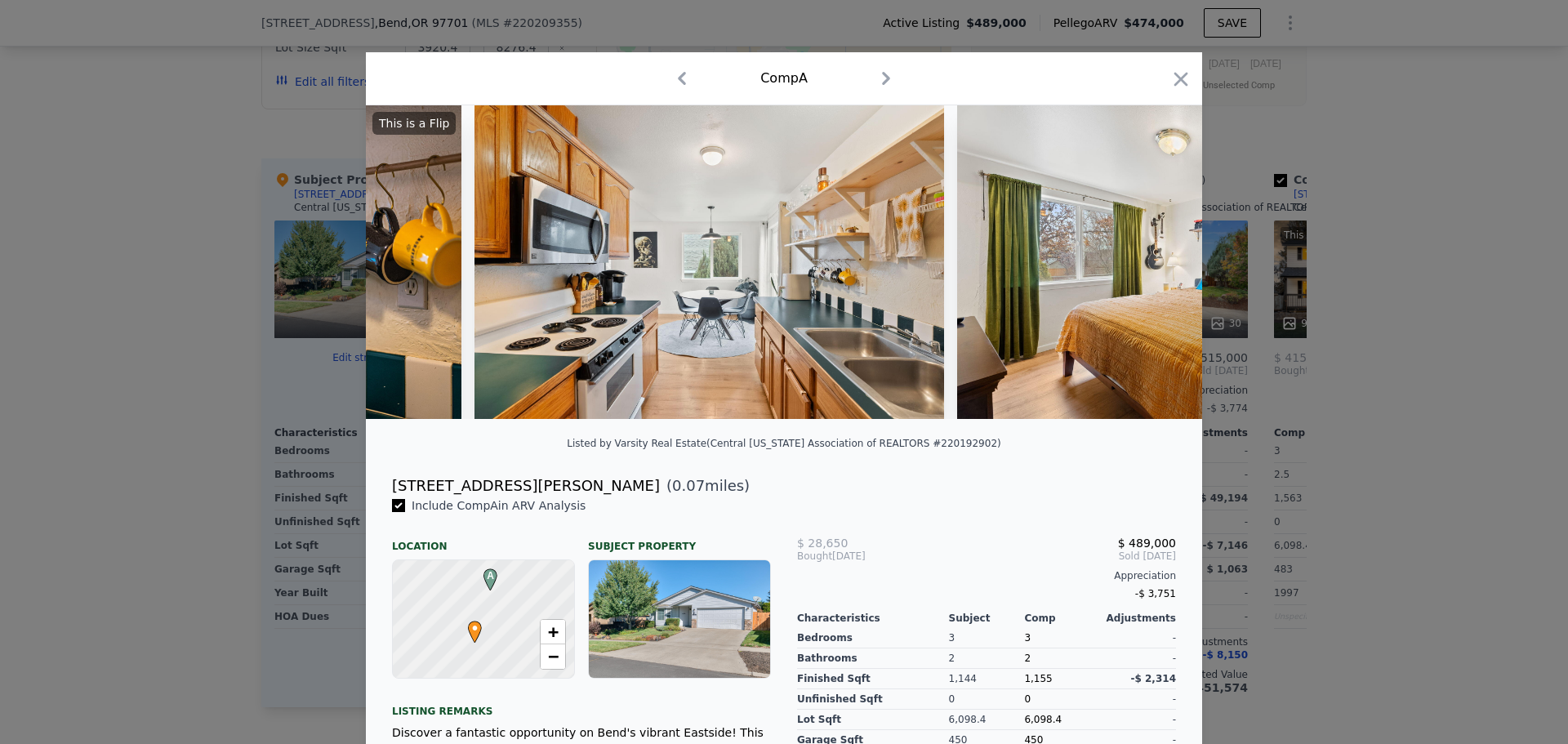
scroll to position [0, 7841]
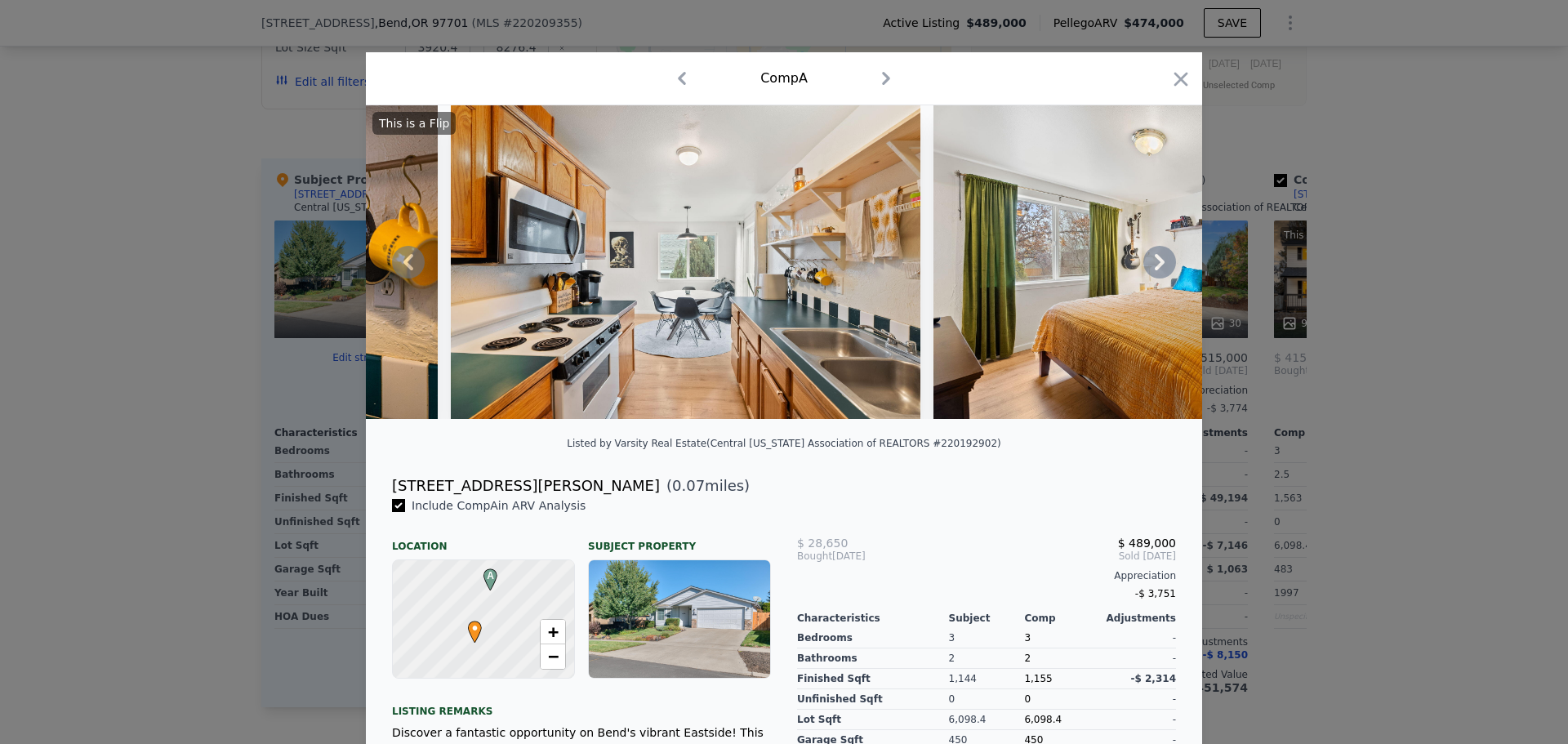
click at [1155, 265] on icon at bounding box center [1159, 262] width 10 height 17
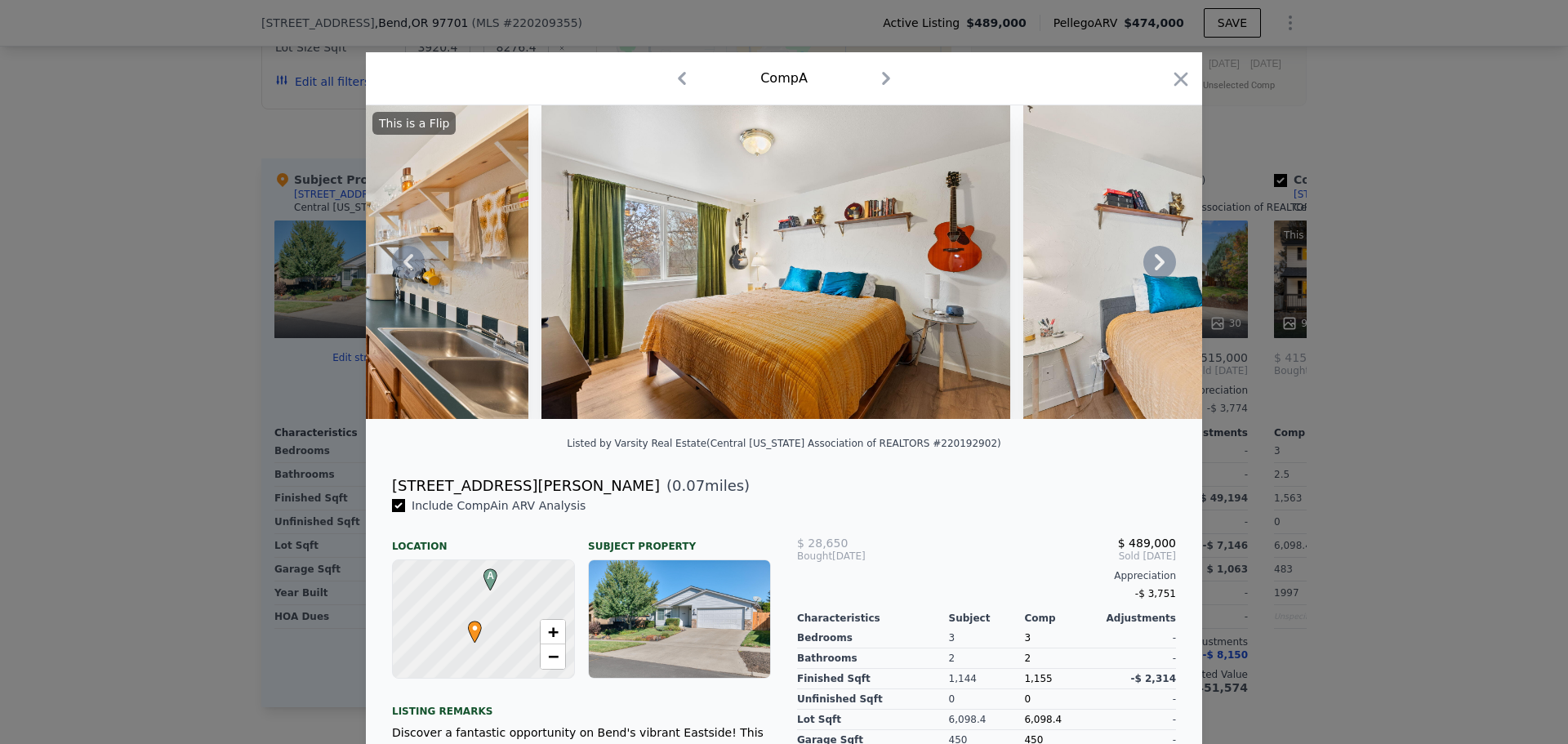
click at [1155, 265] on icon at bounding box center [1159, 262] width 10 height 17
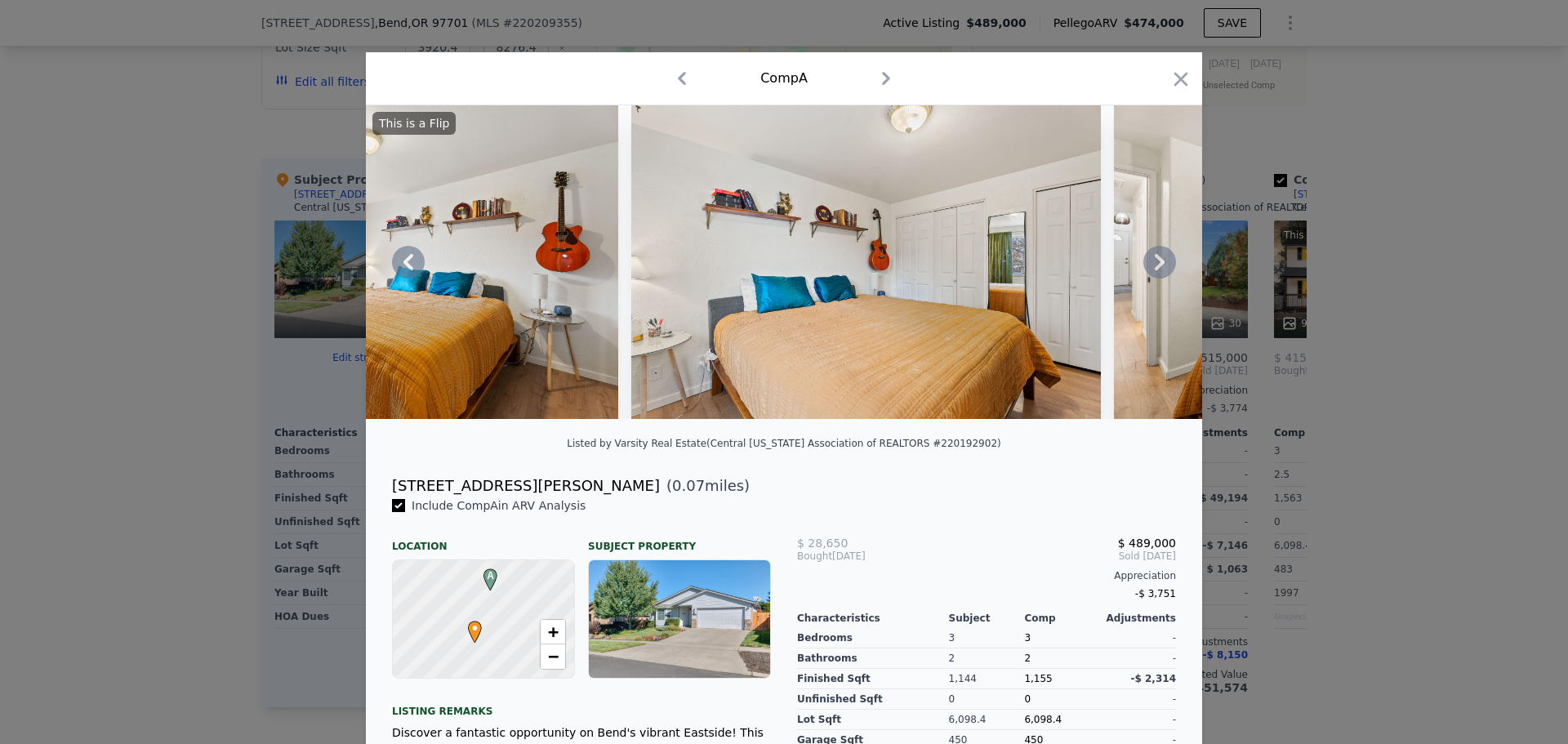
click at [1155, 265] on icon at bounding box center [1159, 262] width 10 height 17
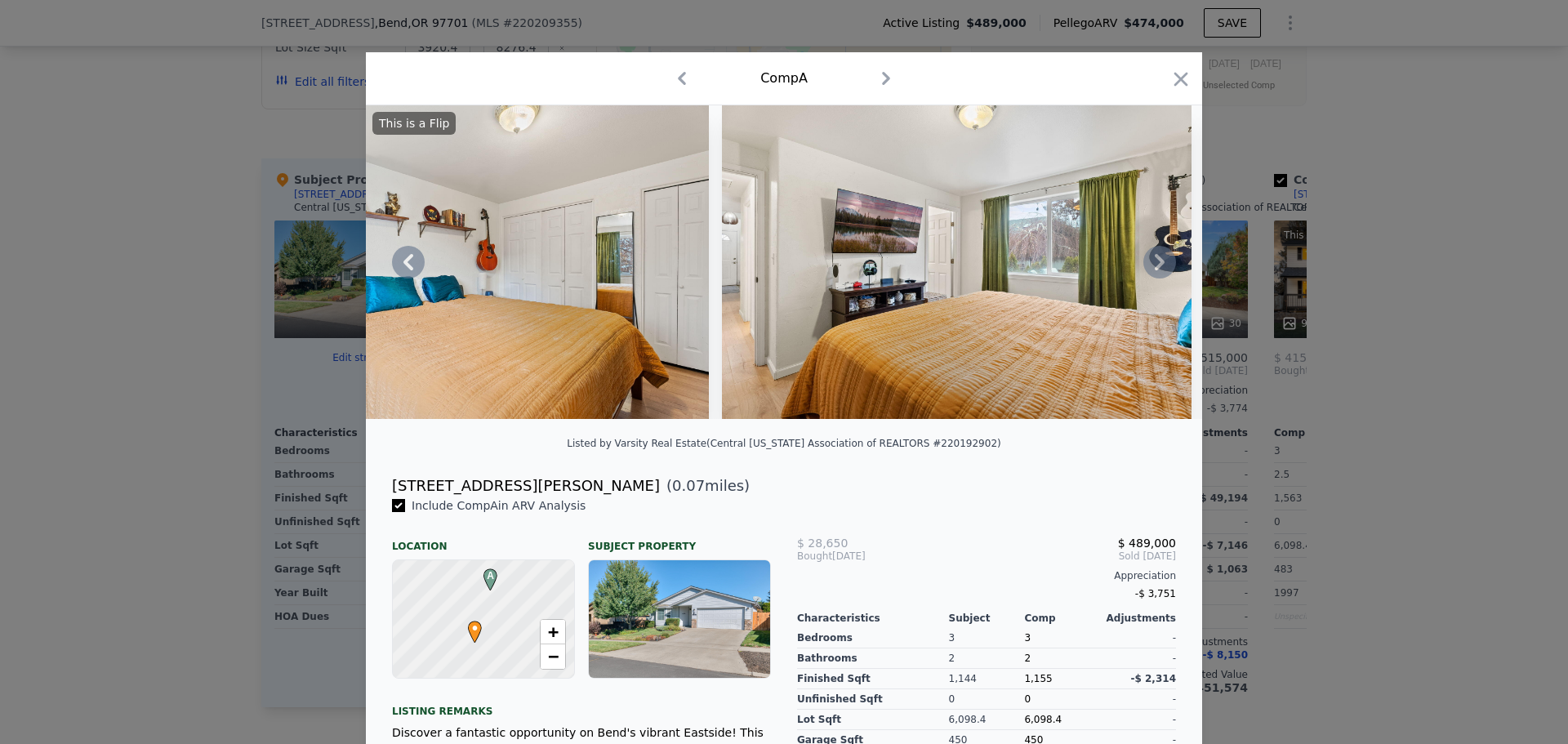
click at [1155, 265] on icon at bounding box center [1159, 262] width 10 height 17
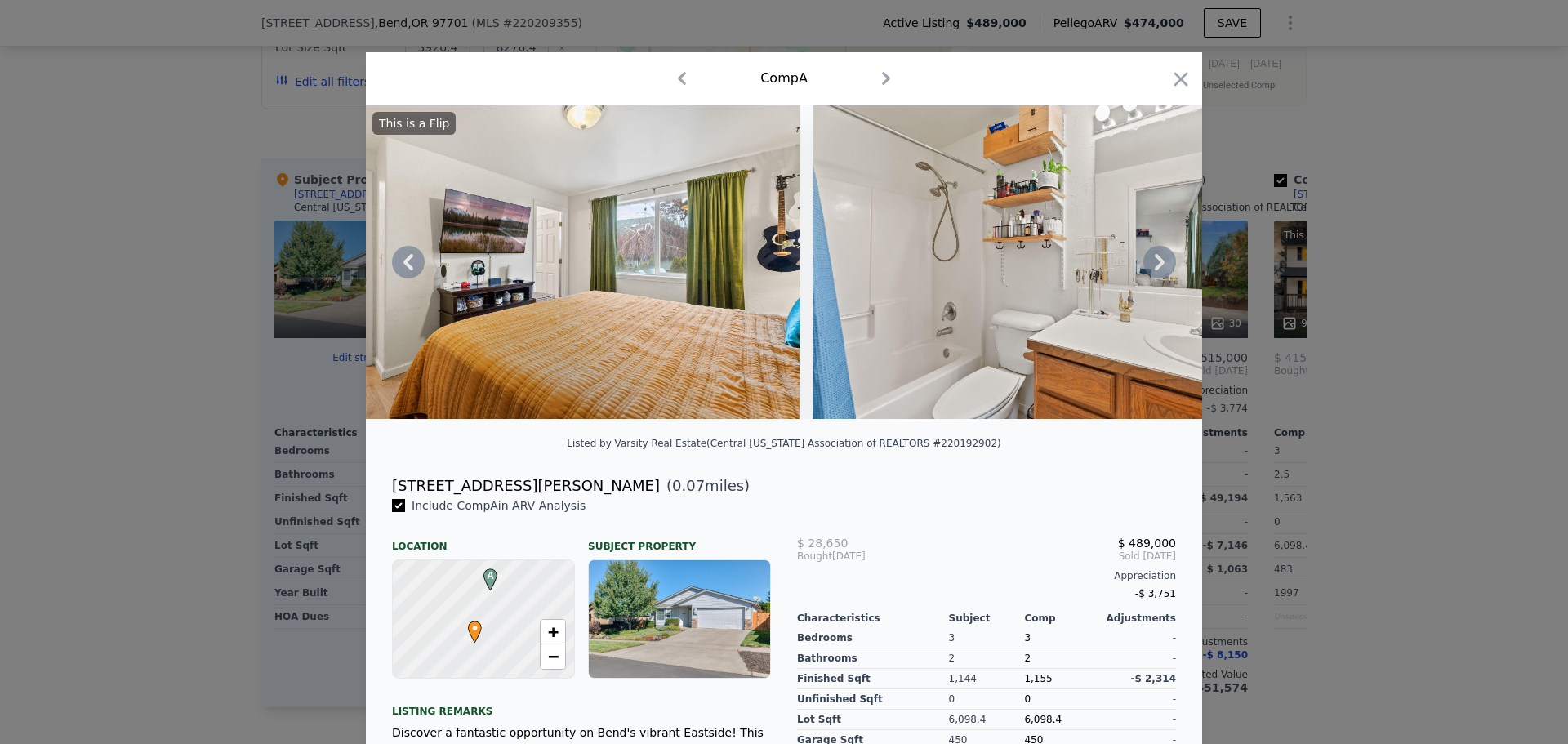
click at [1155, 265] on icon at bounding box center [1159, 262] width 10 height 17
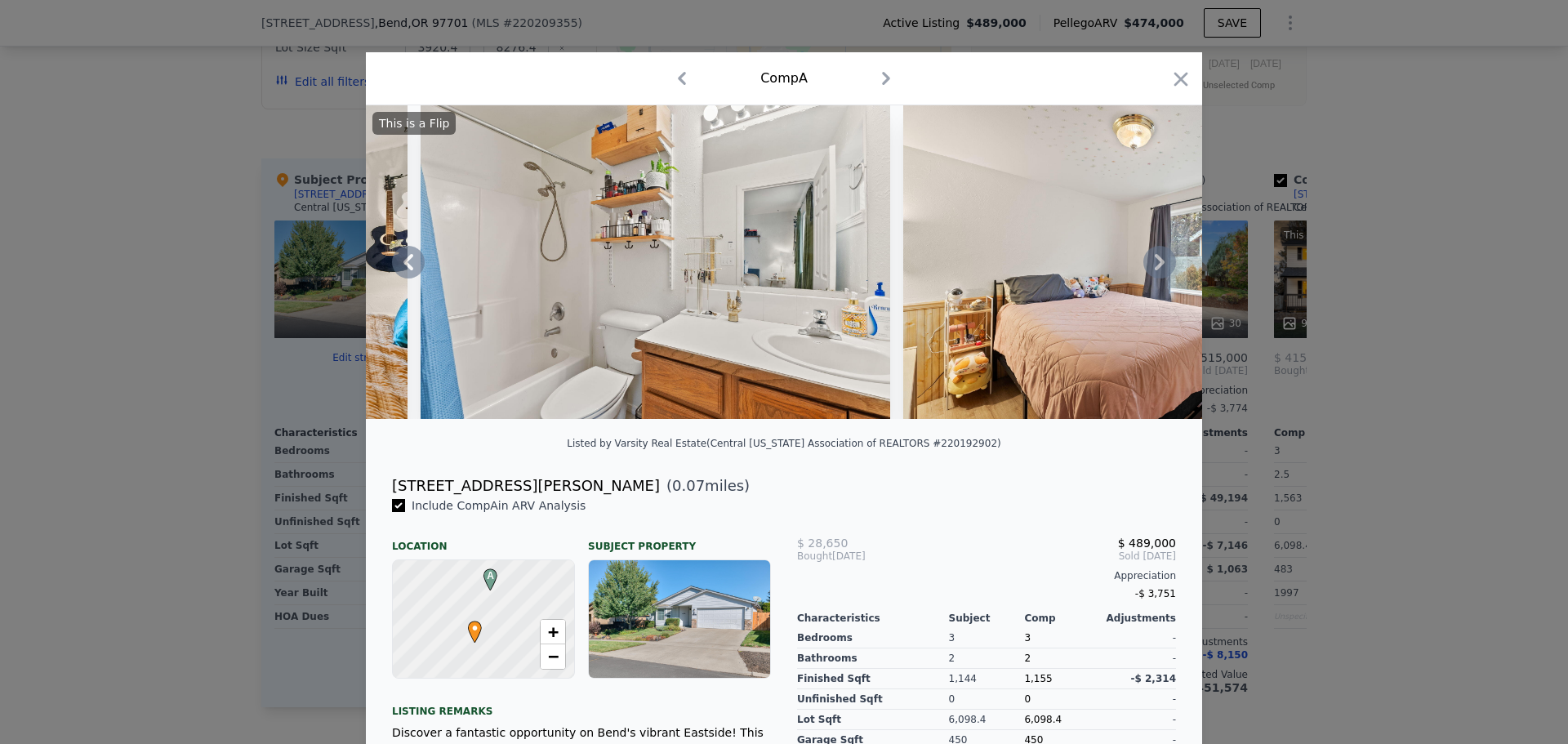
click at [1155, 265] on icon at bounding box center [1159, 262] width 10 height 17
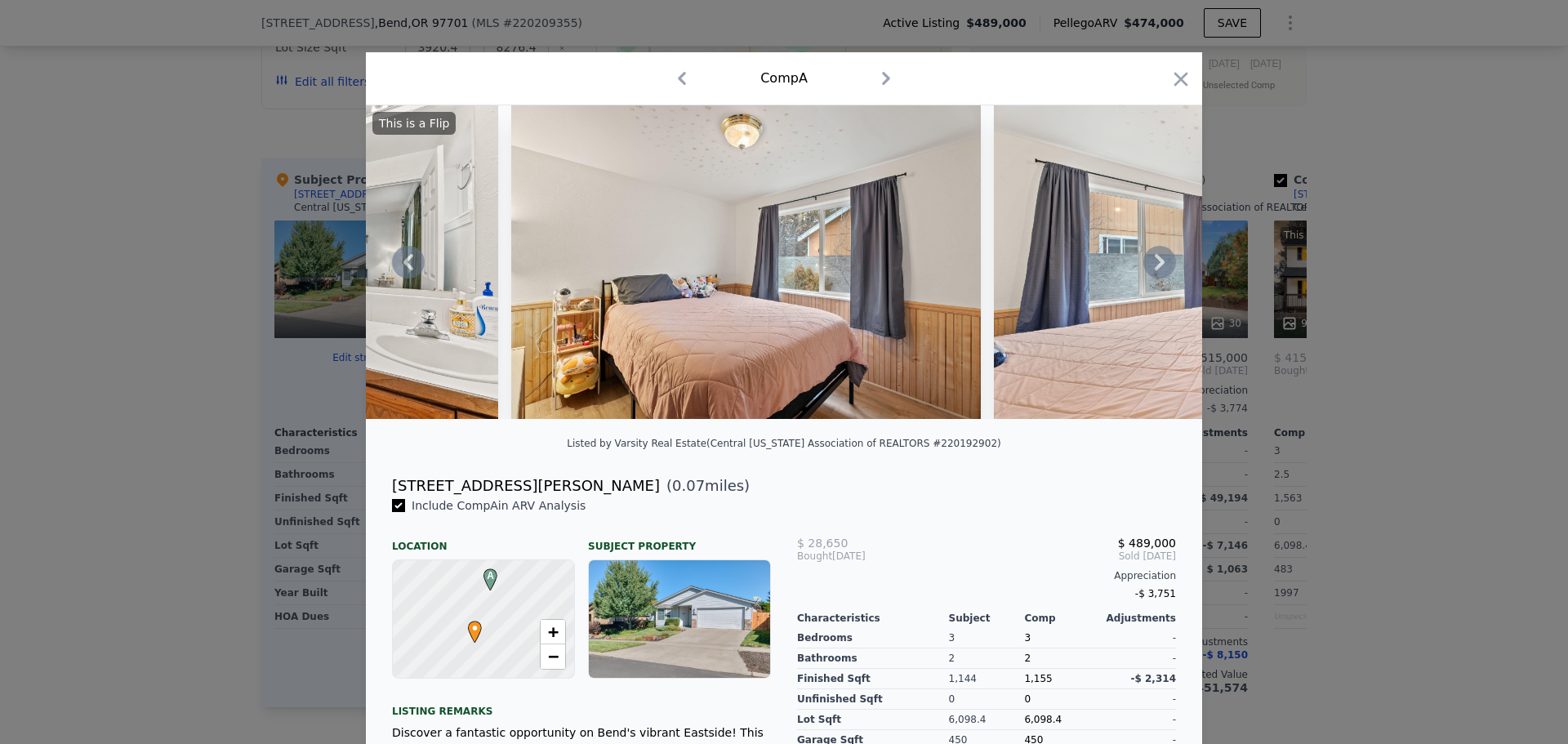
click at [1155, 265] on icon at bounding box center [1159, 262] width 10 height 17
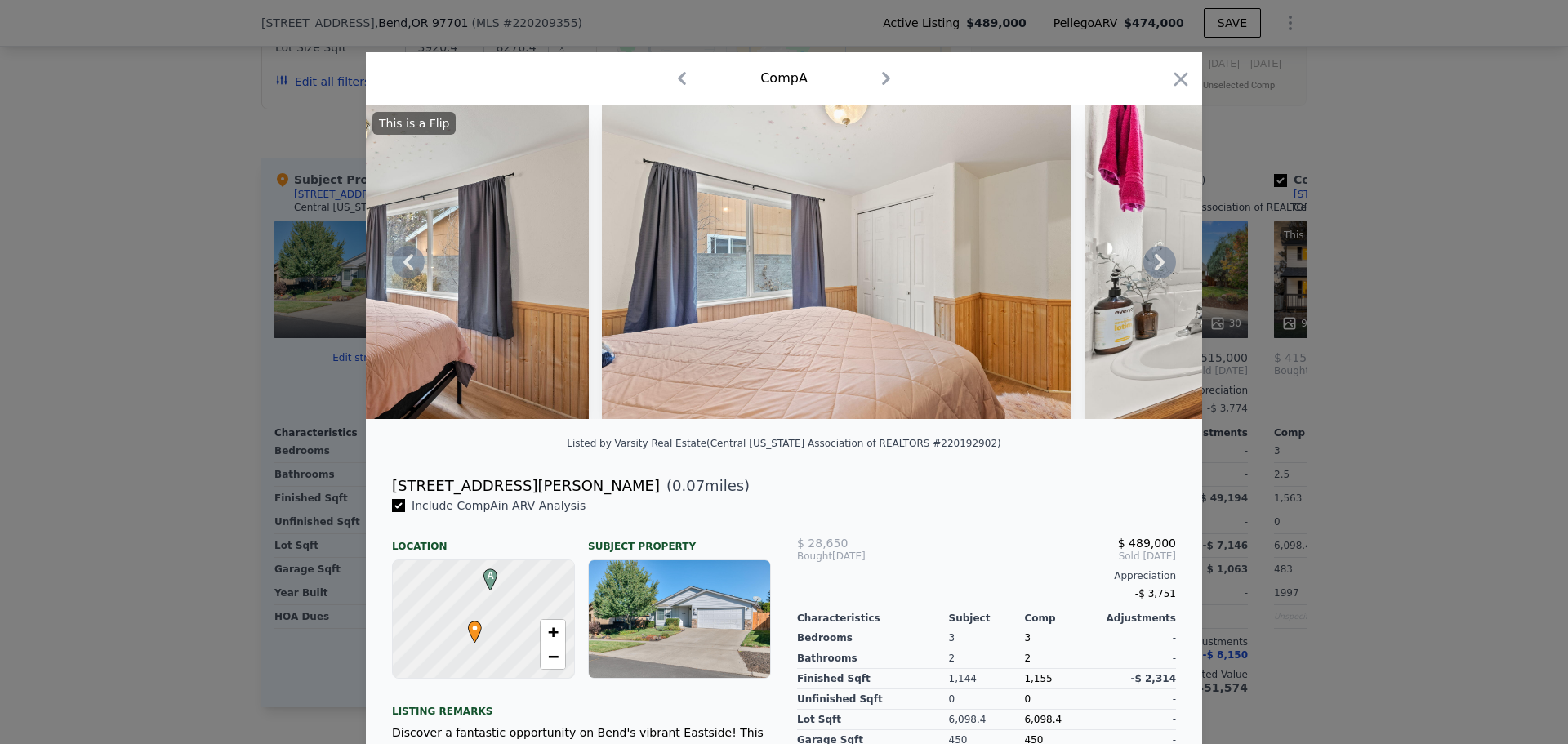
click at [1155, 265] on icon at bounding box center [1159, 262] width 10 height 17
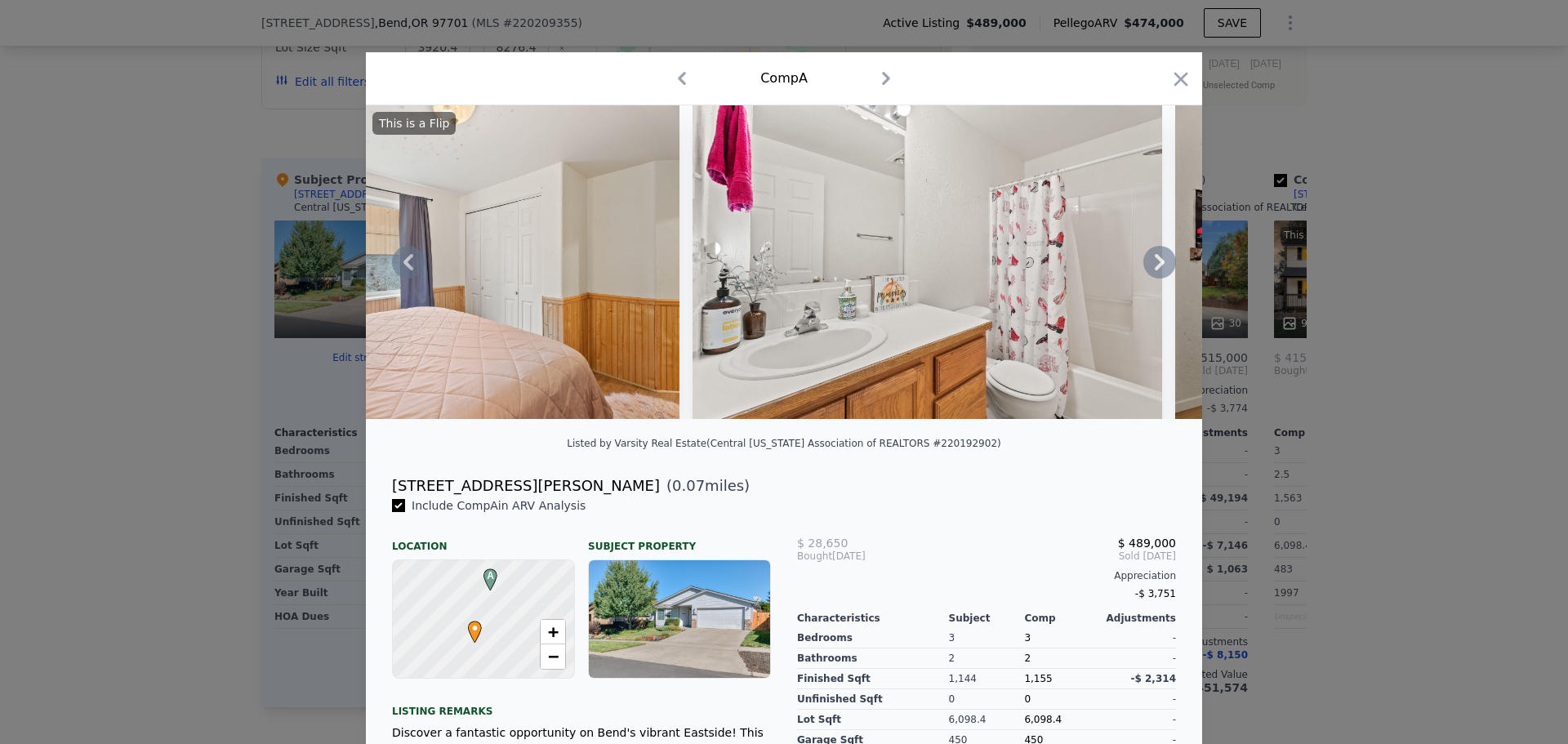
click at [1155, 265] on icon at bounding box center [1159, 262] width 10 height 17
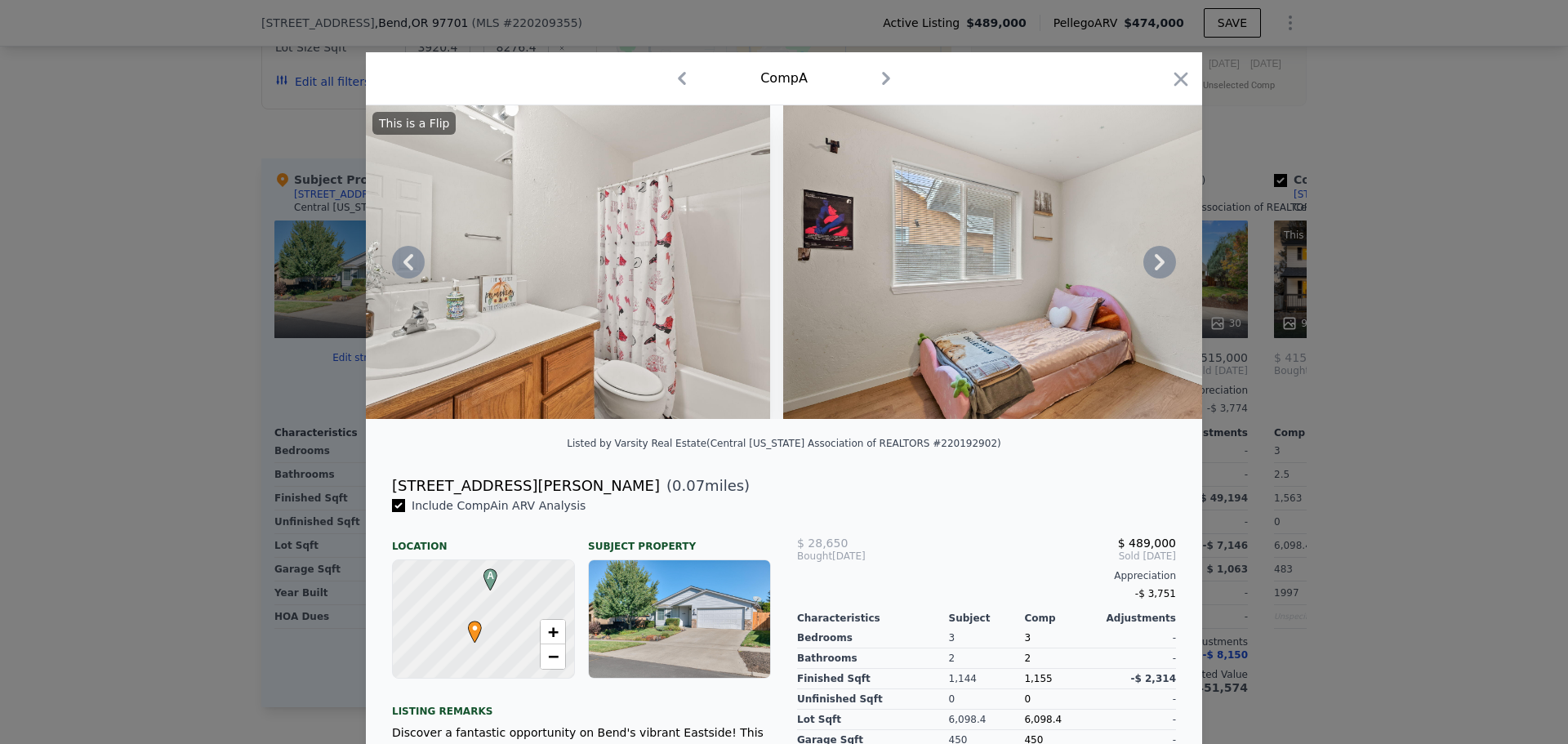
click at [1155, 265] on icon at bounding box center [1159, 262] width 10 height 17
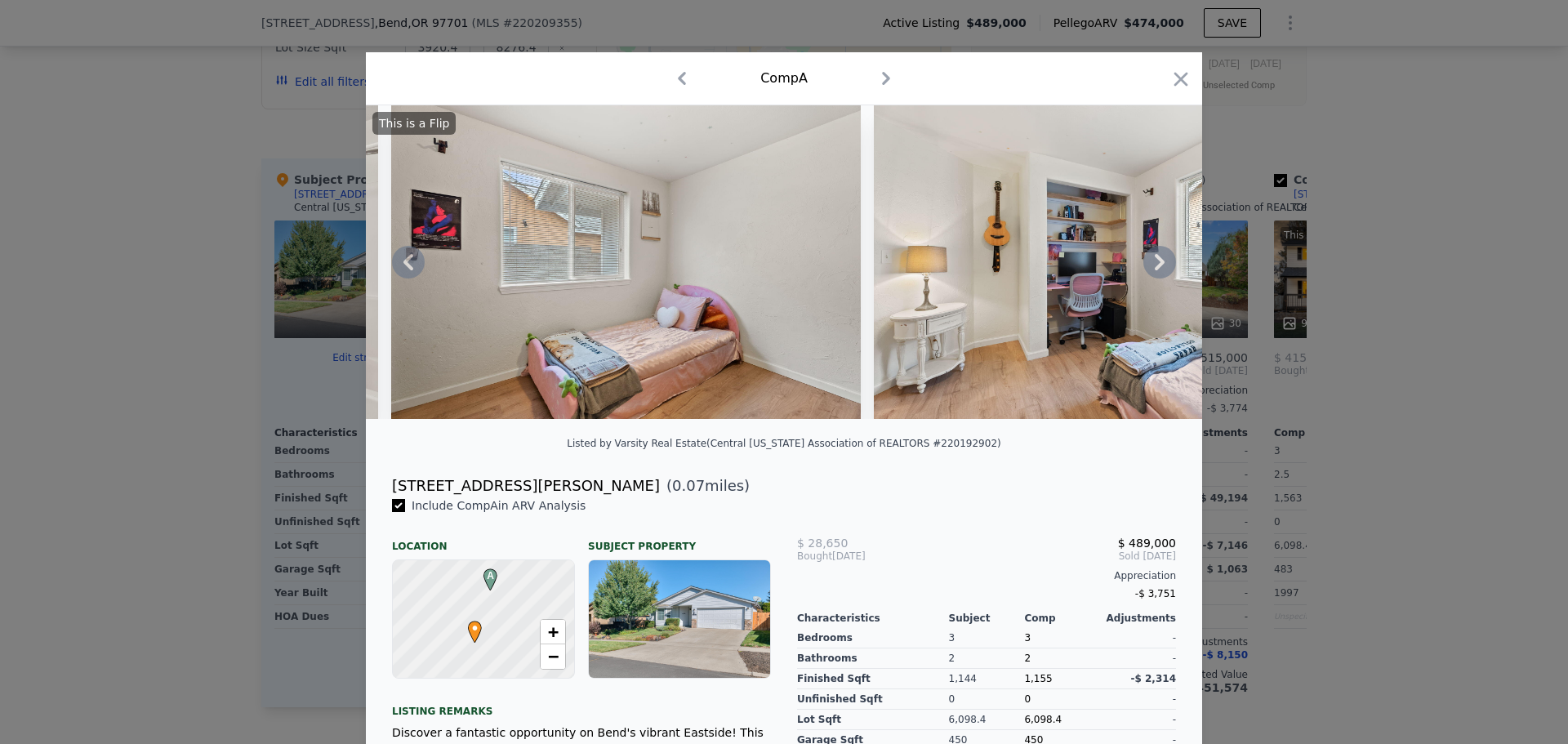
click at [1155, 264] on icon at bounding box center [1159, 262] width 10 height 17
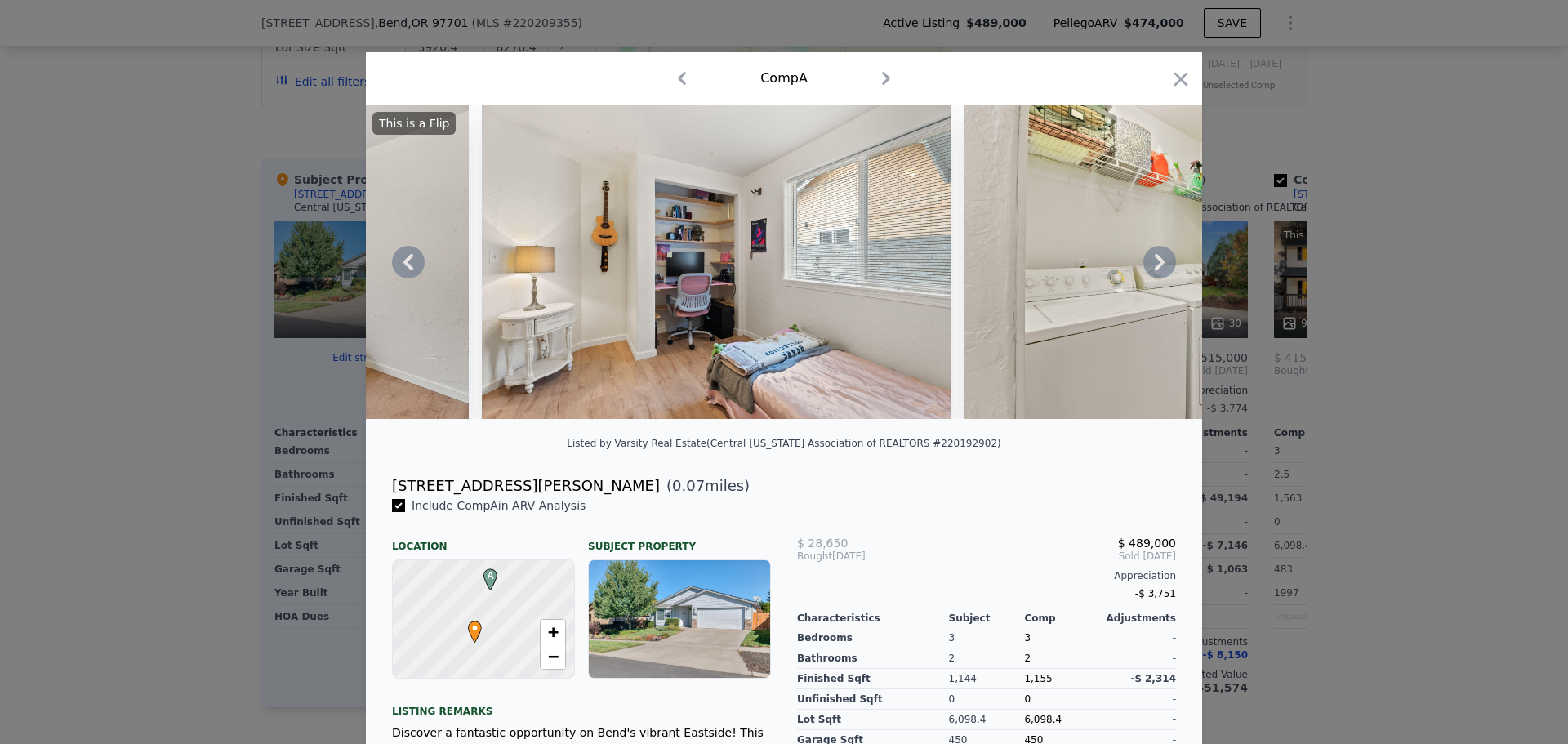
click at [1155, 264] on icon at bounding box center [1159, 262] width 10 height 17
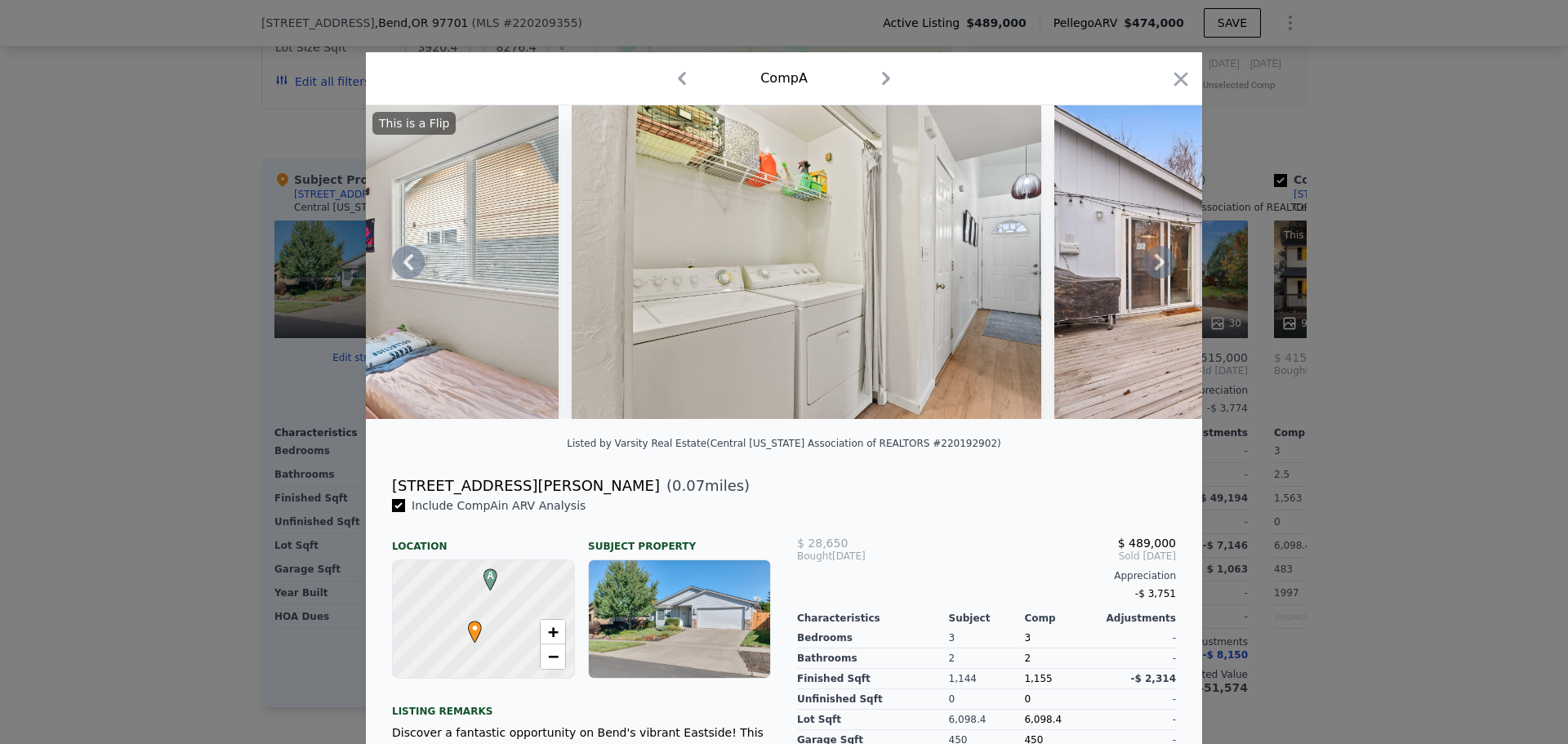
click at [1155, 264] on icon at bounding box center [1159, 262] width 10 height 17
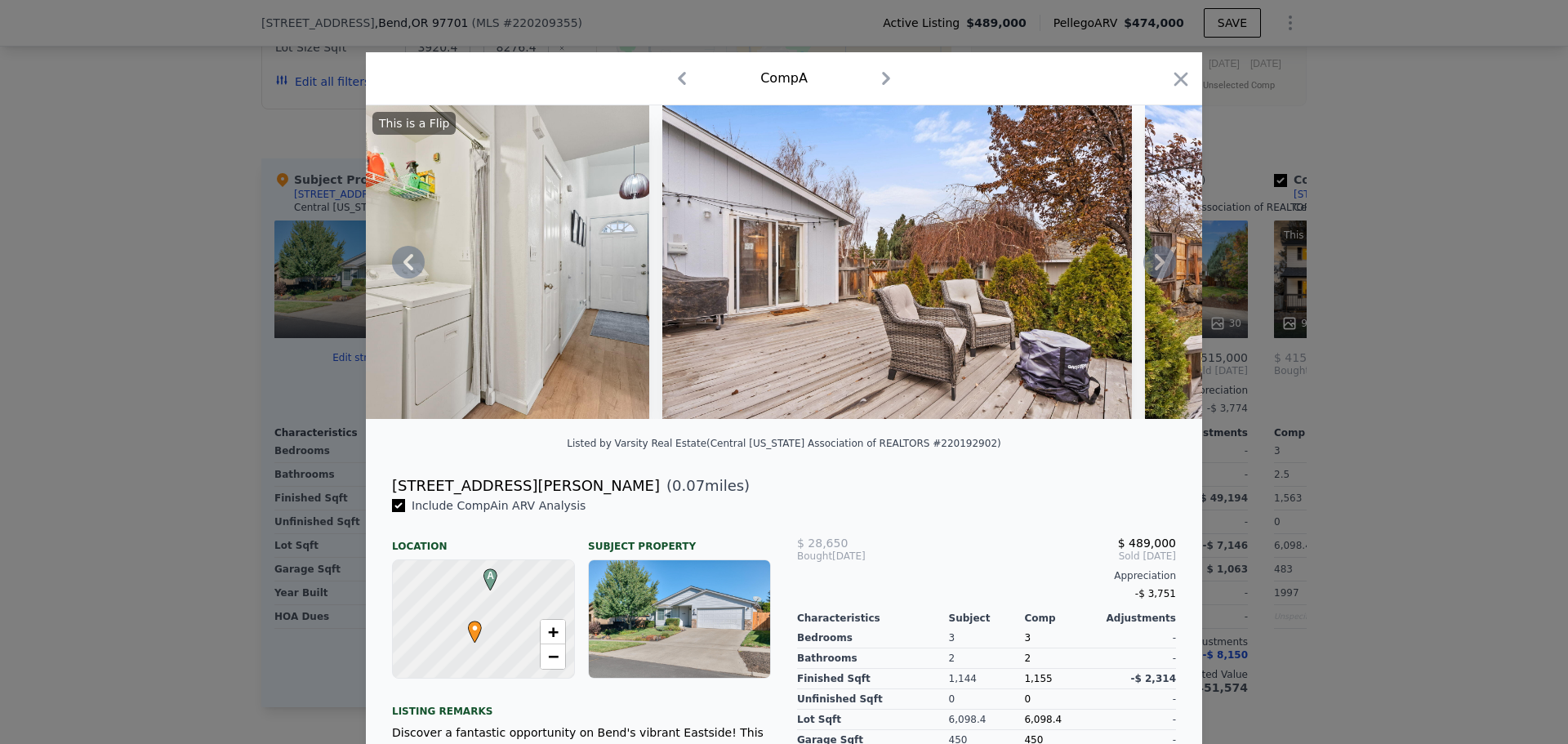
click at [1155, 264] on icon at bounding box center [1159, 262] width 10 height 17
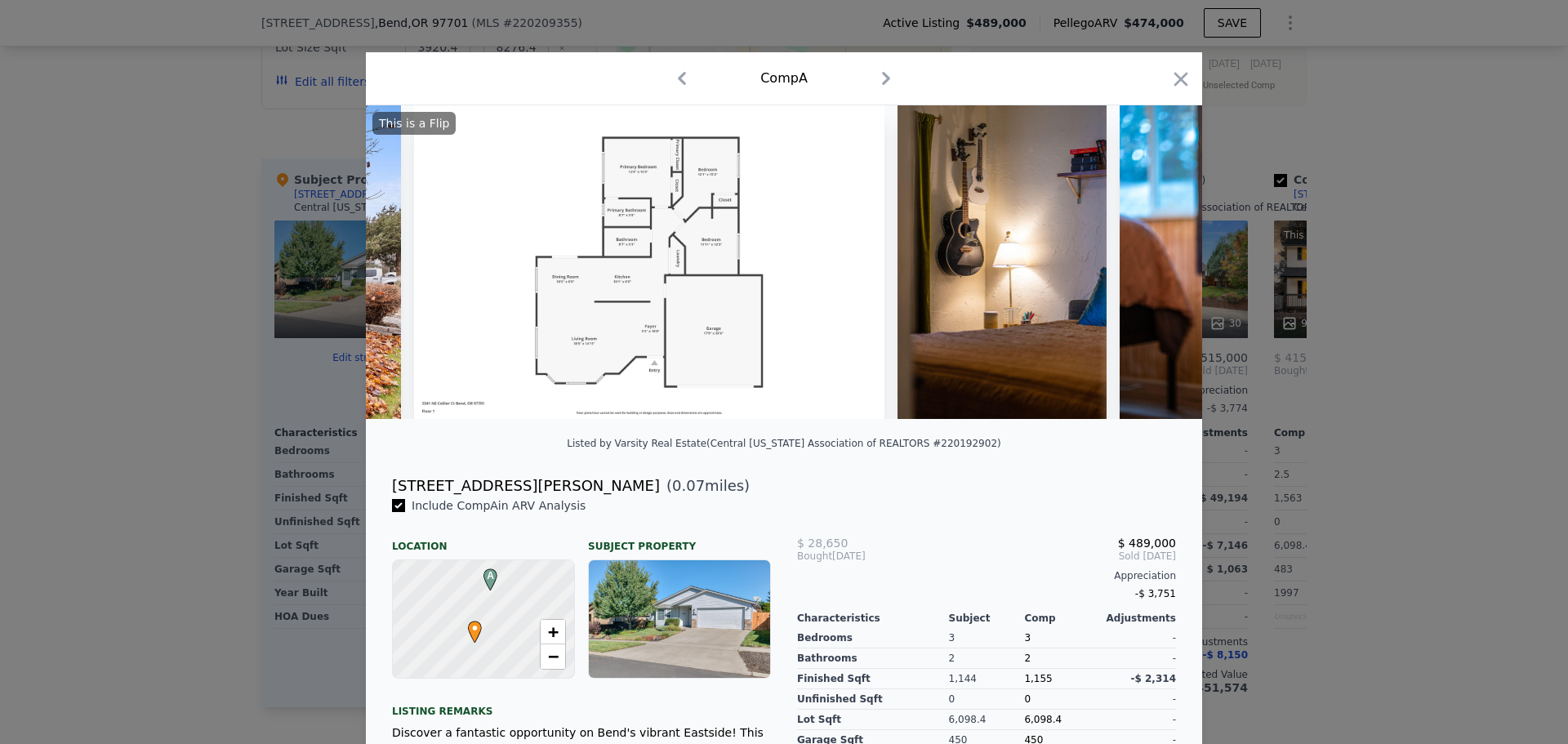
scroll to position [0, 15100]
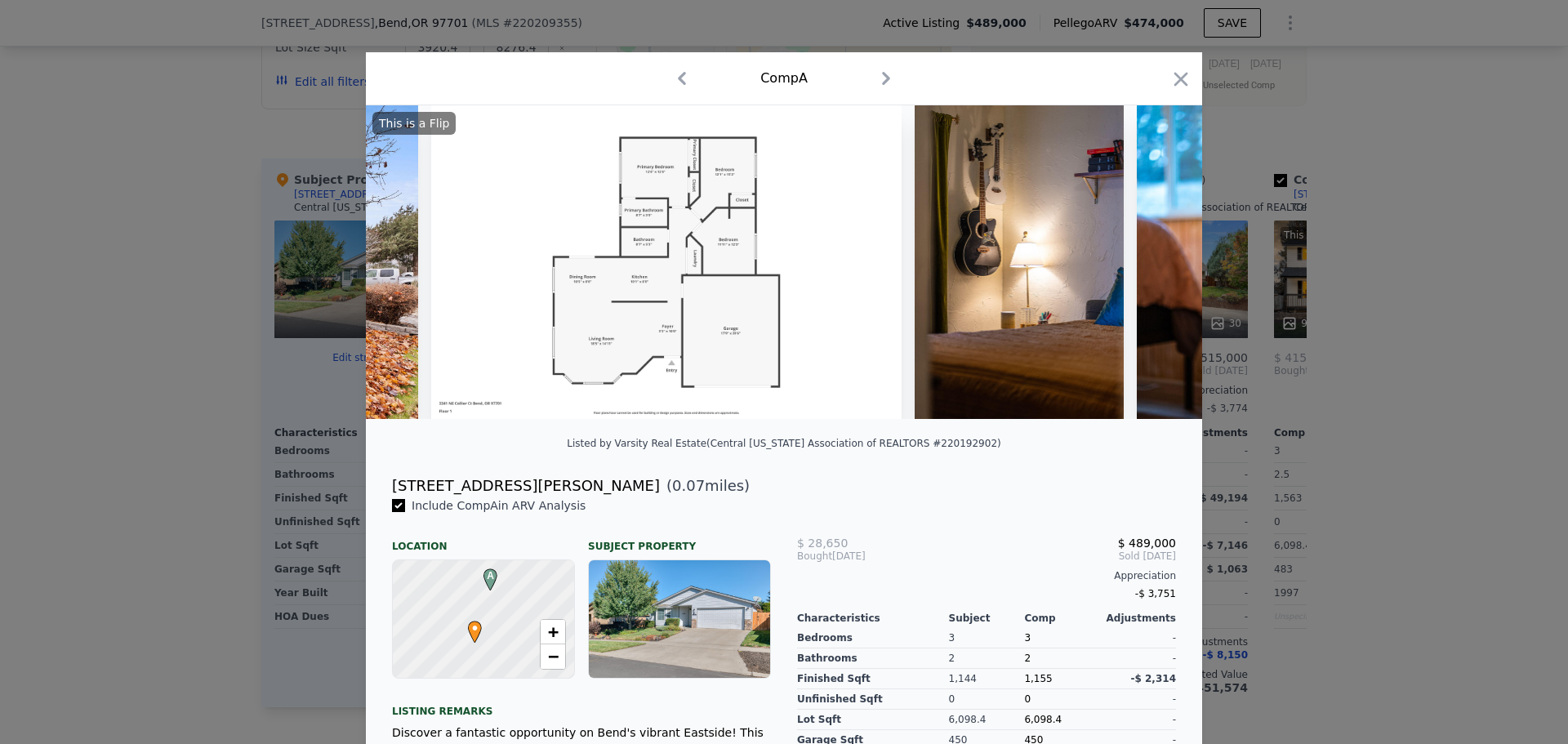
click at [122, 194] on div at bounding box center [784, 372] width 1568 height 744
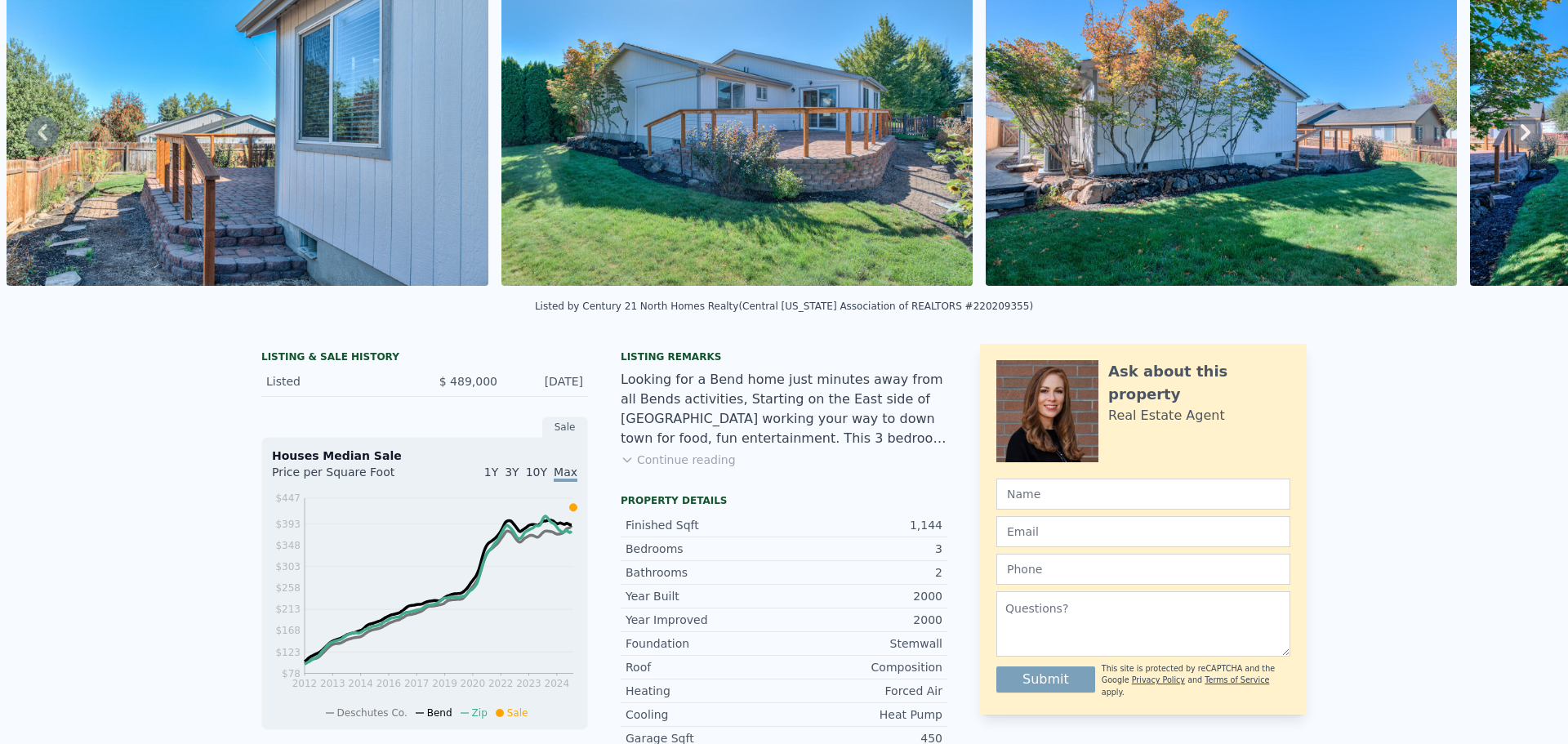
scroll to position [6, 0]
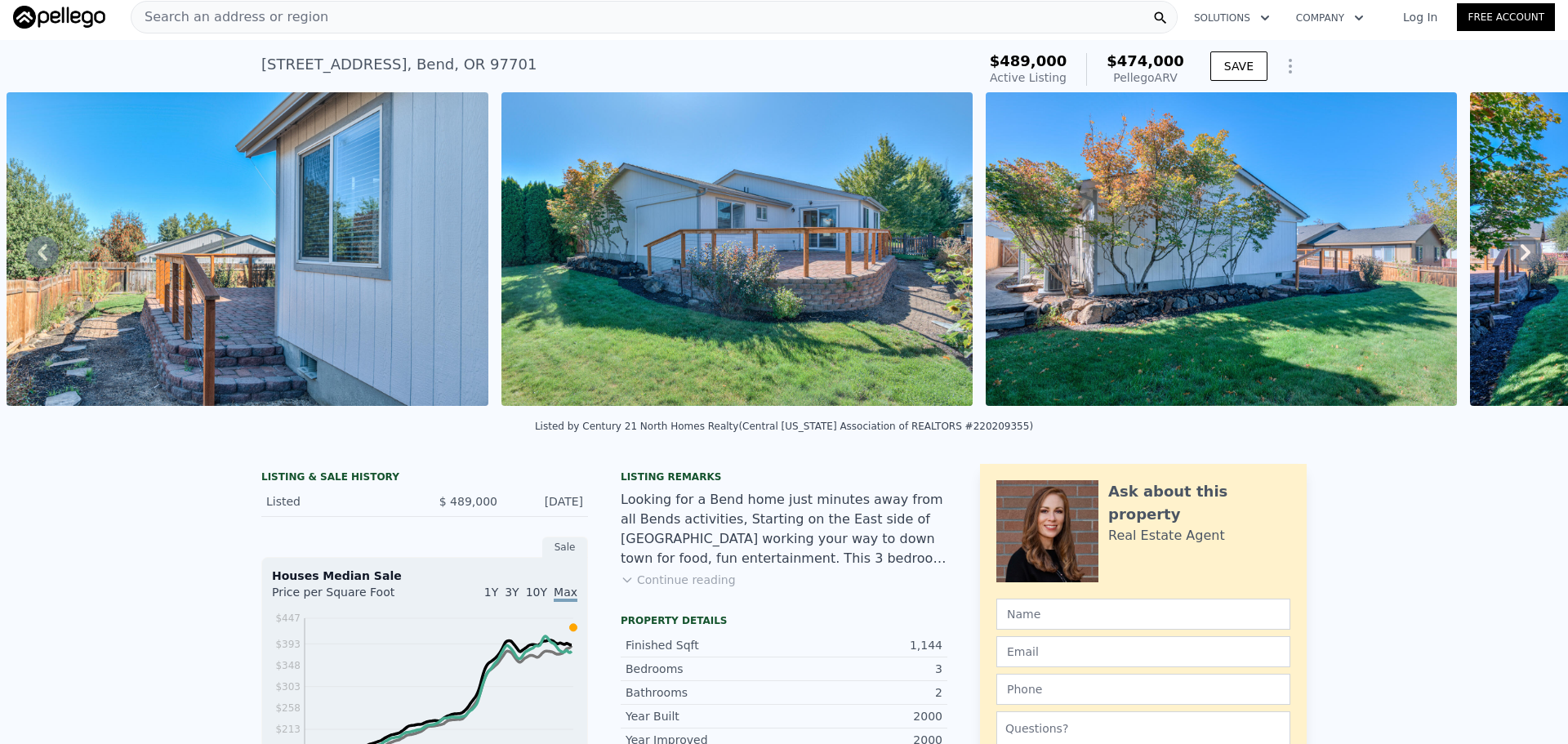
click at [630, 588] on button "Continue reading" at bounding box center [678, 581] width 115 height 17
